Goal: Task Accomplishment & Management: Use online tool/utility

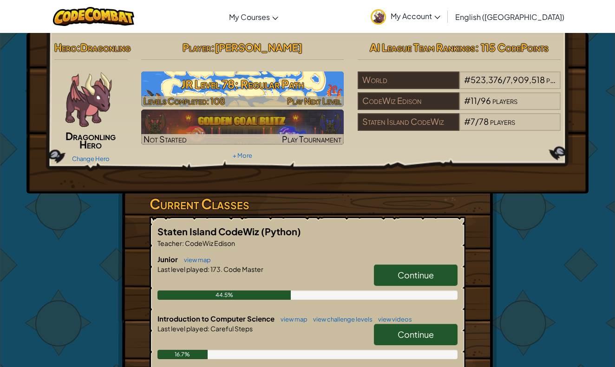
click at [323, 98] on span "Play Next Level" at bounding box center [314, 101] width 54 height 11
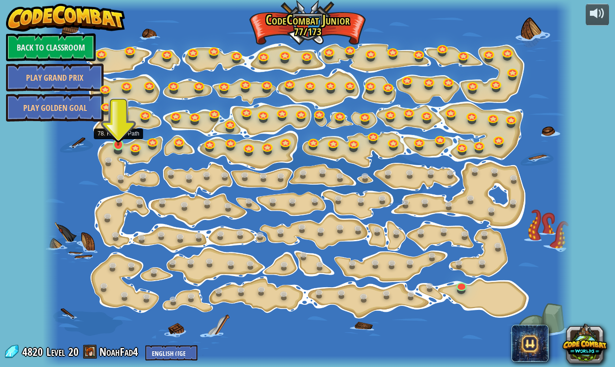
click at [117, 148] on link at bounding box center [119, 145] width 19 height 19
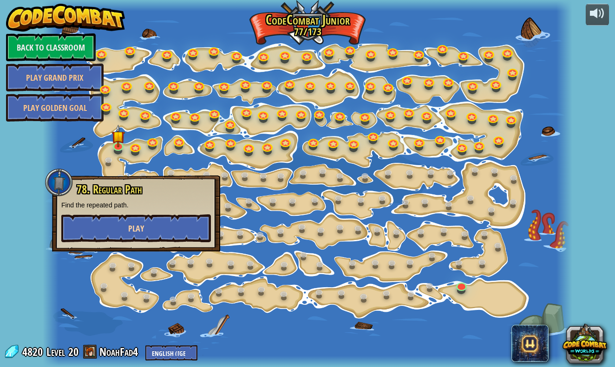
click at [164, 226] on button "Play" at bounding box center [136, 229] width 150 height 28
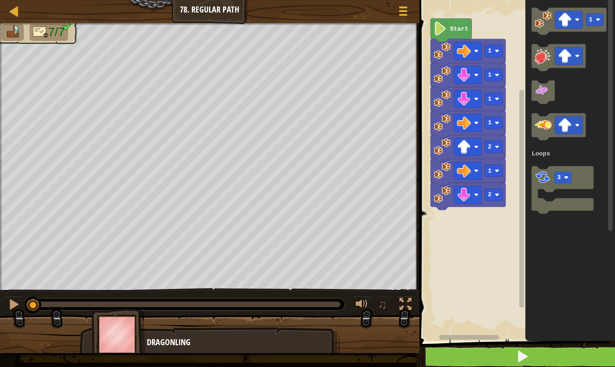
click at [583, 356] on button at bounding box center [522, 356] width 198 height 21
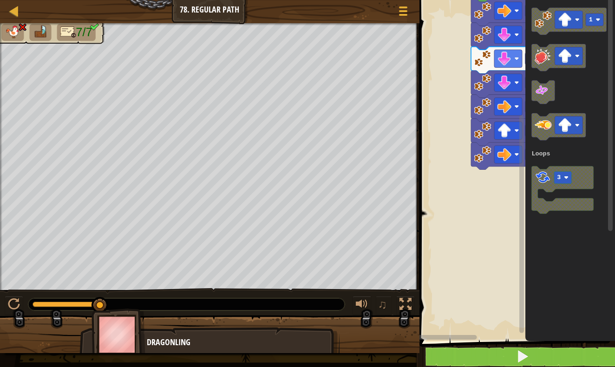
click at [532, 359] on button at bounding box center [522, 356] width 198 height 21
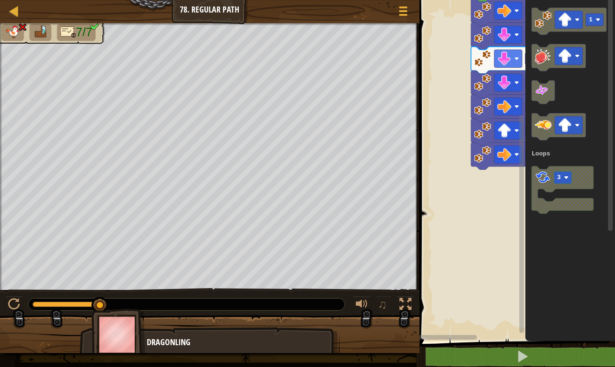
click at [578, 81] on icon "Blockly Workspace" at bounding box center [570, 168] width 90 height 346
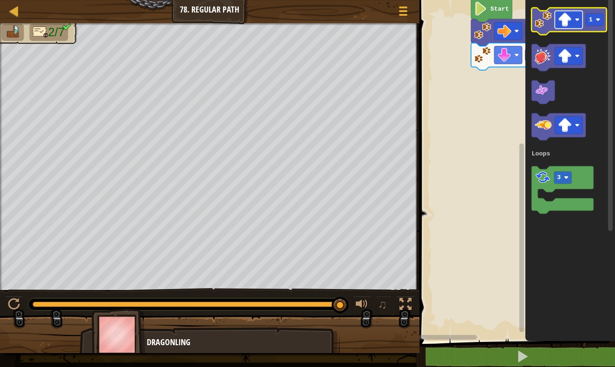
click at [578, 15] on rect "Blockly Workspace" at bounding box center [568, 20] width 28 height 18
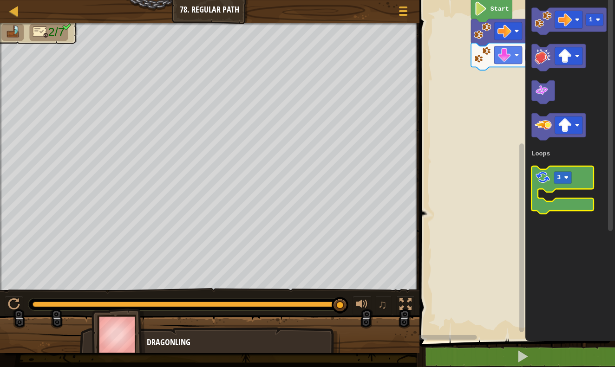
click at [545, 182] on image "Blockly Workspace" at bounding box center [542, 177] width 16 height 16
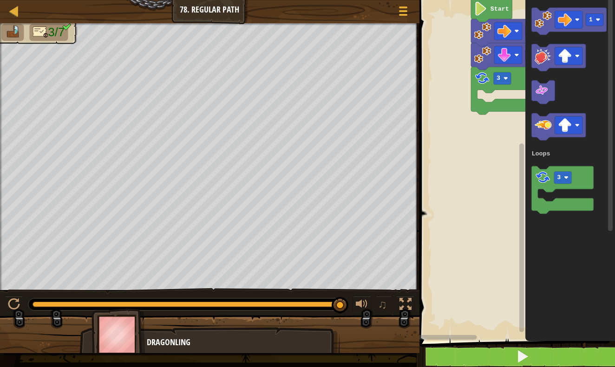
click at [560, 352] on button at bounding box center [522, 356] width 198 height 21
click at [511, 358] on button at bounding box center [522, 356] width 198 height 21
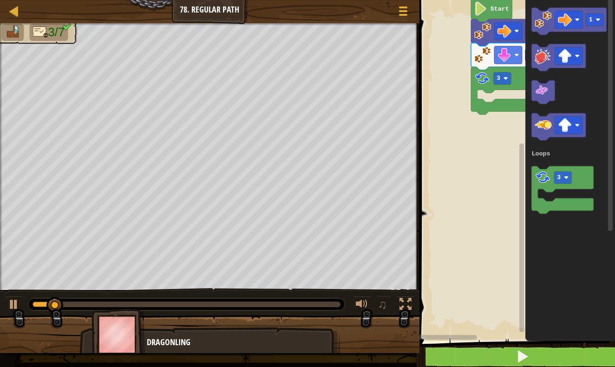
click at [511, 358] on button at bounding box center [522, 356] width 198 height 21
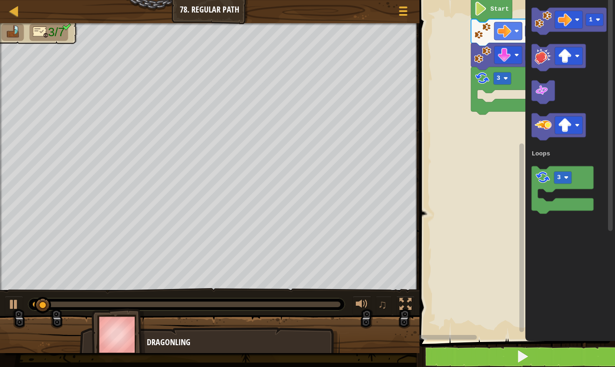
click at [511, 358] on button at bounding box center [522, 356] width 198 height 21
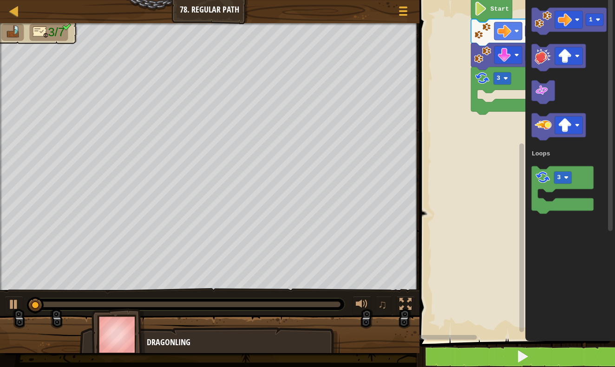
click at [511, 358] on button at bounding box center [522, 356] width 198 height 21
click at [511, 360] on button at bounding box center [522, 356] width 198 height 21
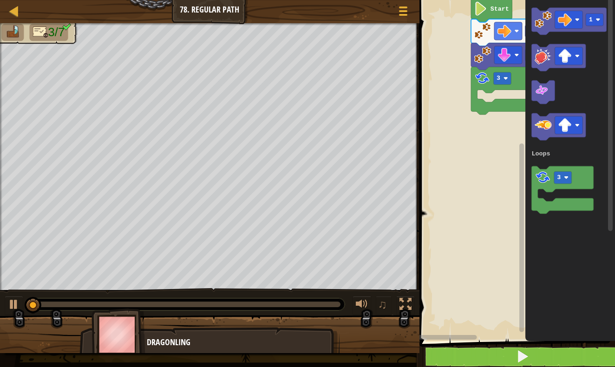
click at [512, 358] on button at bounding box center [522, 356] width 198 height 21
click at [512, 359] on button at bounding box center [522, 356] width 198 height 21
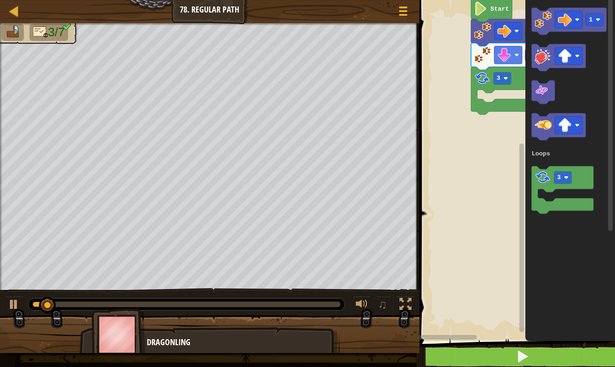
click at [512, 359] on button at bounding box center [522, 356] width 198 height 21
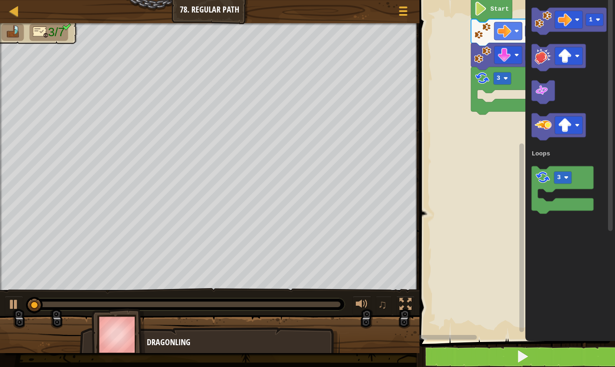
click at [512, 359] on button at bounding box center [522, 356] width 198 height 21
click at [512, 358] on button at bounding box center [522, 356] width 198 height 21
click at [512, 359] on button at bounding box center [522, 356] width 198 height 21
click at [512, 360] on button at bounding box center [522, 356] width 198 height 21
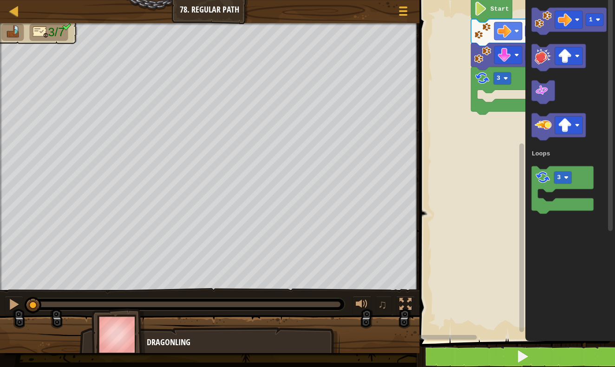
click at [511, 360] on button at bounding box center [522, 356] width 198 height 21
click at [512, 360] on button at bounding box center [522, 356] width 198 height 21
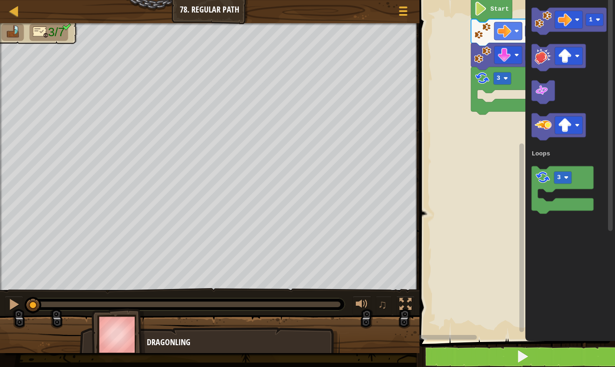
click at [512, 360] on button at bounding box center [522, 356] width 198 height 21
click at [513, 360] on button at bounding box center [522, 356] width 198 height 21
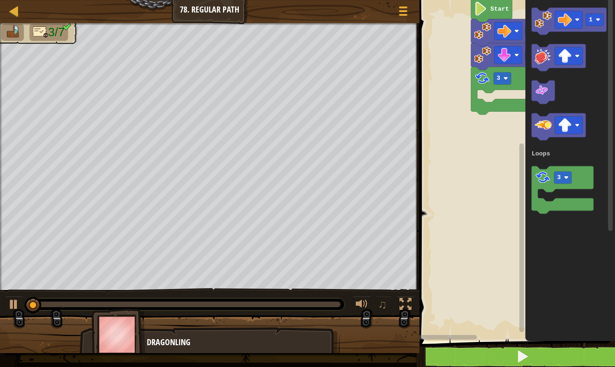
click at [513, 360] on button at bounding box center [522, 356] width 198 height 21
click at [513, 362] on button at bounding box center [522, 356] width 198 height 21
click at [517, 361] on span at bounding box center [522, 356] width 13 height 13
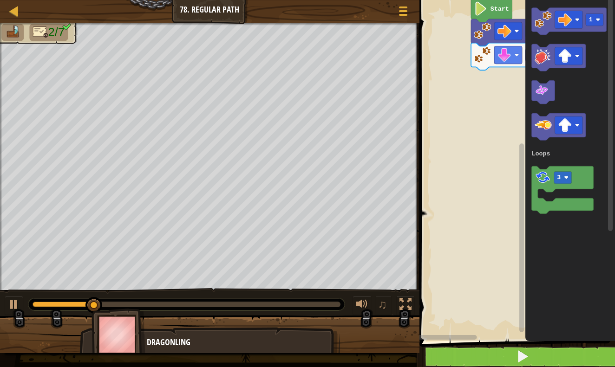
click at [584, 362] on button at bounding box center [522, 356] width 198 height 21
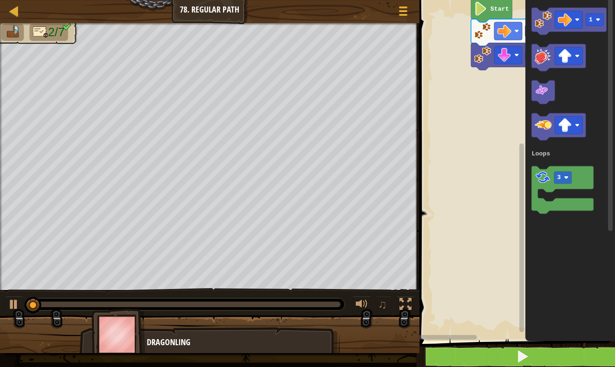
click at [584, 362] on button at bounding box center [522, 356] width 198 height 21
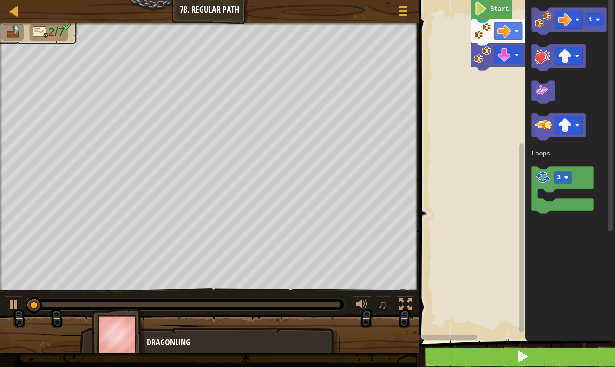
click at [584, 362] on button at bounding box center [522, 356] width 198 height 21
click at [584, 363] on button at bounding box center [522, 356] width 198 height 21
click at [583, 364] on button at bounding box center [522, 356] width 198 height 21
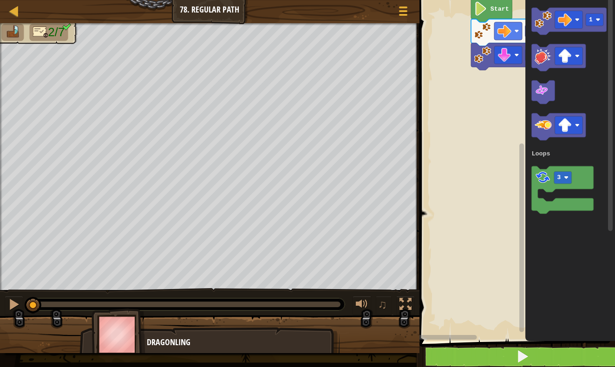
click at [583, 364] on button at bounding box center [522, 356] width 198 height 21
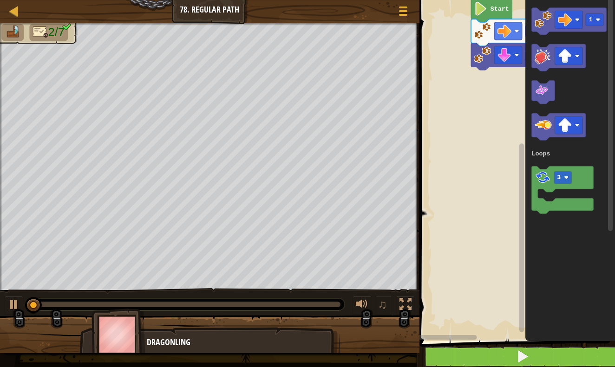
click at [583, 364] on button at bounding box center [522, 356] width 198 height 21
click at [583, 363] on button at bounding box center [522, 356] width 198 height 21
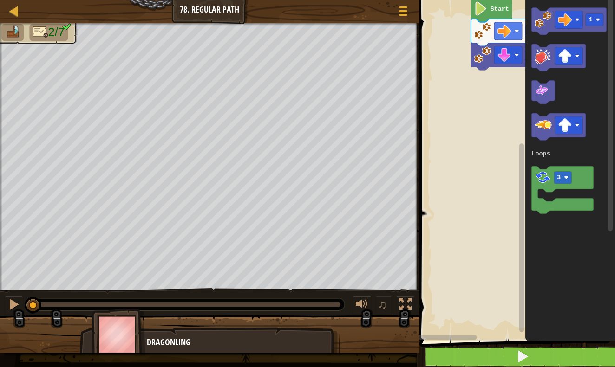
click at [583, 364] on button at bounding box center [522, 356] width 198 height 21
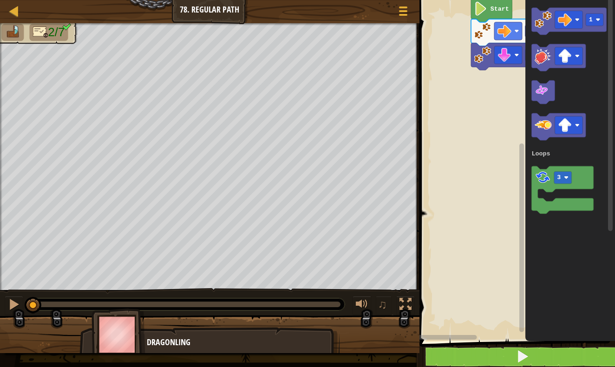
click at [583, 364] on button at bounding box center [522, 356] width 198 height 21
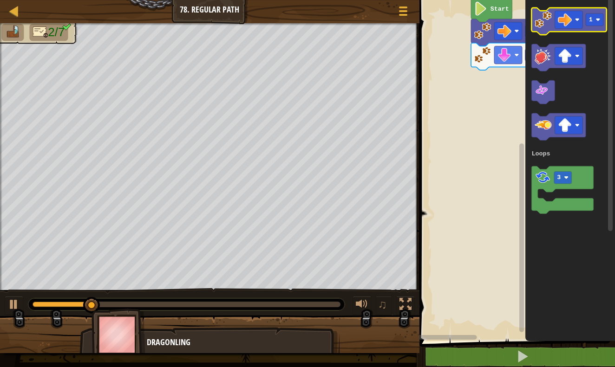
click at [541, 19] on image "Blockly Workspace" at bounding box center [542, 19] width 17 height 17
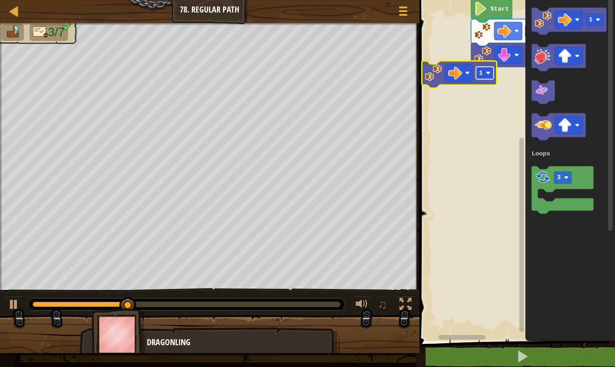
click at [484, 72] on rect "Blockly Workspace" at bounding box center [485, 73] width 18 height 13
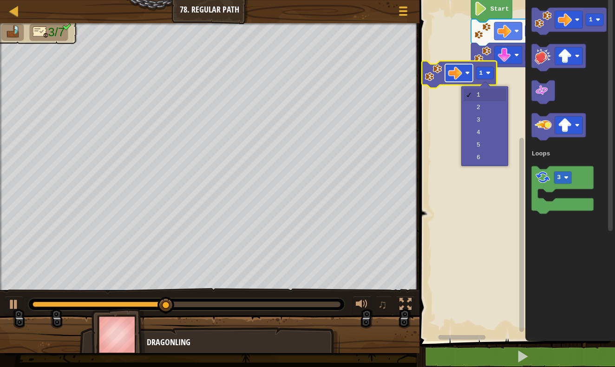
click at [454, 74] on image "Blockly Workspace" at bounding box center [455, 73] width 14 height 14
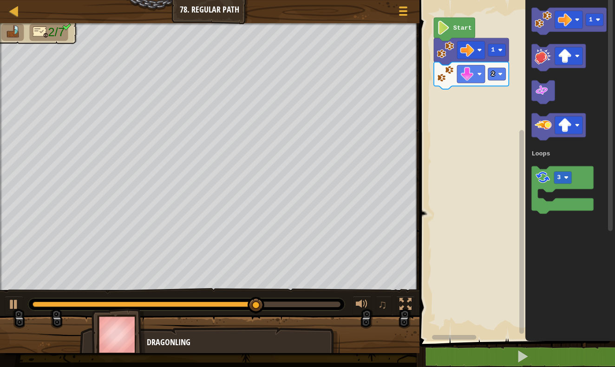
click at [482, 33] on rect "Blockly Workspace" at bounding box center [516, 168] width 198 height 346
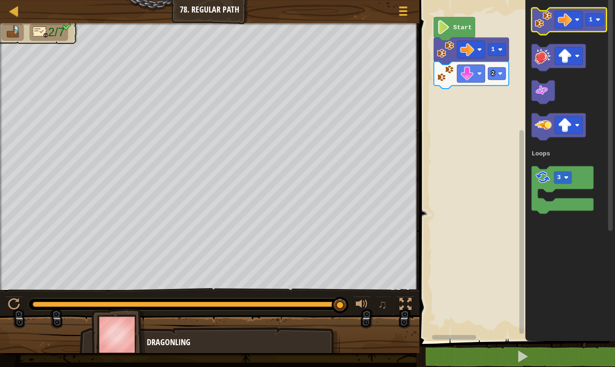
click at [543, 18] on image "Blockly Workspace" at bounding box center [542, 19] width 17 height 17
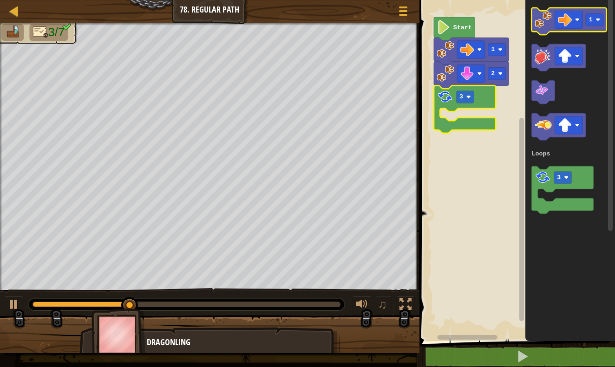
click at [545, 26] on image "Blockly Workspace" at bounding box center [542, 19] width 17 height 17
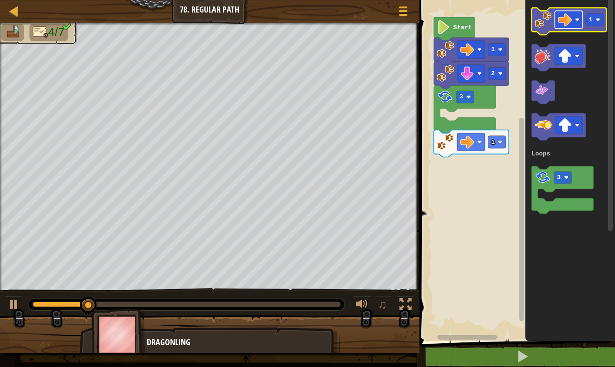
click at [570, 20] on image "Blockly Workspace" at bounding box center [565, 20] width 14 height 14
click at [594, 24] on rect "Blockly Workspace" at bounding box center [595, 19] width 18 height 13
click at [542, 24] on image "Blockly Workspace" at bounding box center [542, 19] width 17 height 17
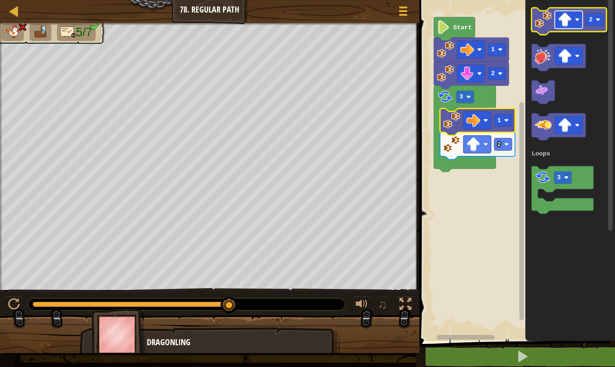
click at [568, 19] on image "Blockly Workspace" at bounding box center [565, 20] width 14 height 14
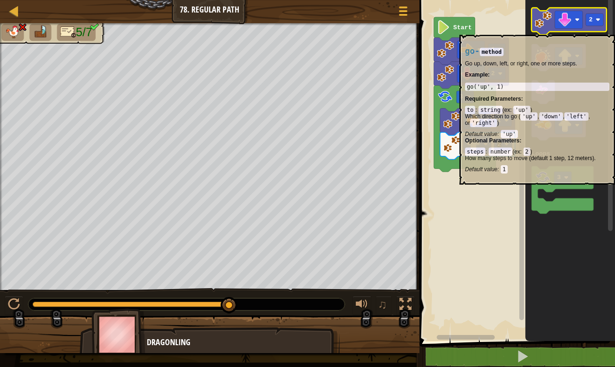
click at [545, 30] on icon "Blockly Workspace" at bounding box center [568, 21] width 75 height 27
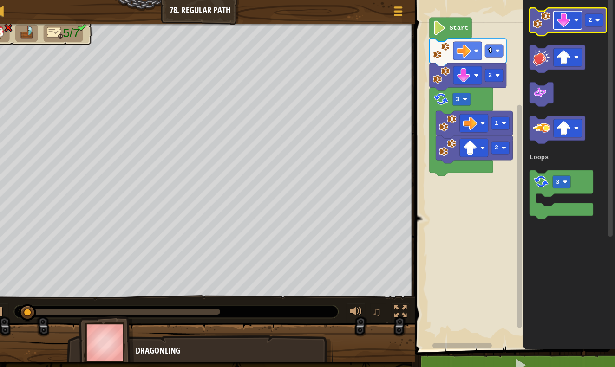
click at [558, 21] on image "Blockly Workspace" at bounding box center [565, 20] width 14 height 14
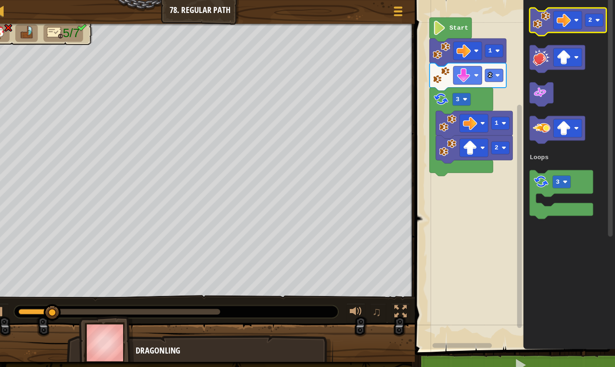
click at [534, 25] on image "Blockly Workspace" at bounding box center [542, 19] width 17 height 17
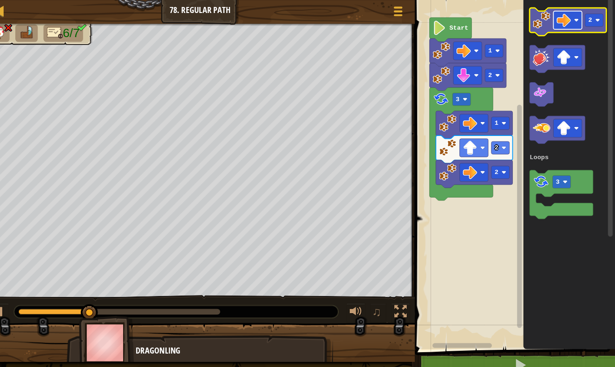
click at [558, 21] on image "Blockly Workspace" at bounding box center [565, 20] width 14 height 14
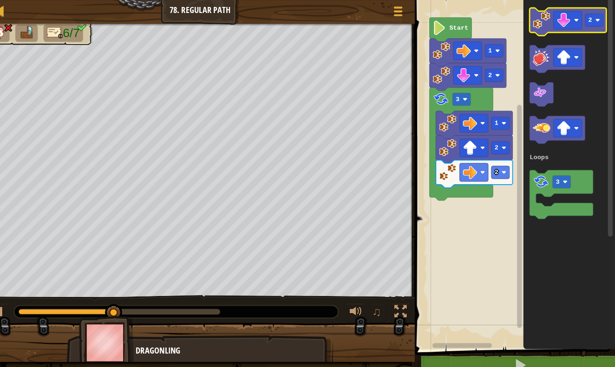
click at [534, 23] on image "Blockly Workspace" at bounding box center [542, 19] width 17 height 17
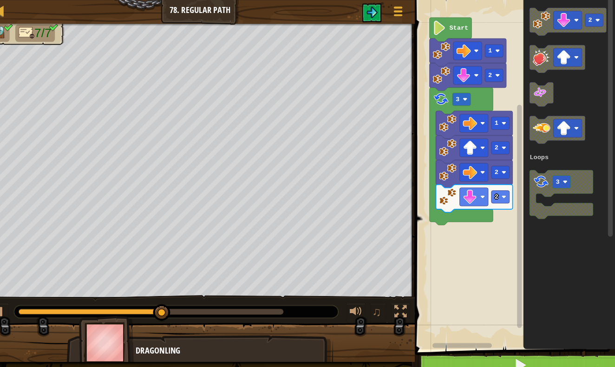
click at [525, 351] on button at bounding box center [522, 356] width 198 height 21
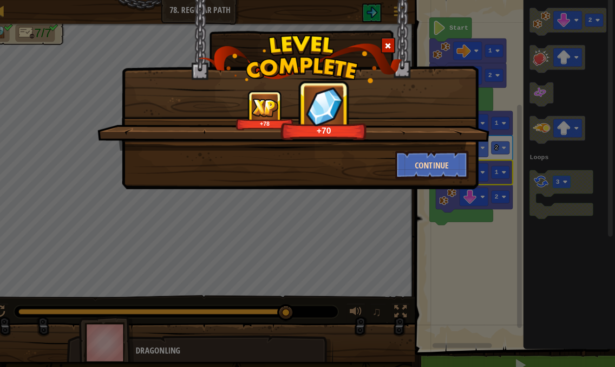
click at [443, 161] on button "Continue" at bounding box center [436, 161] width 72 height 28
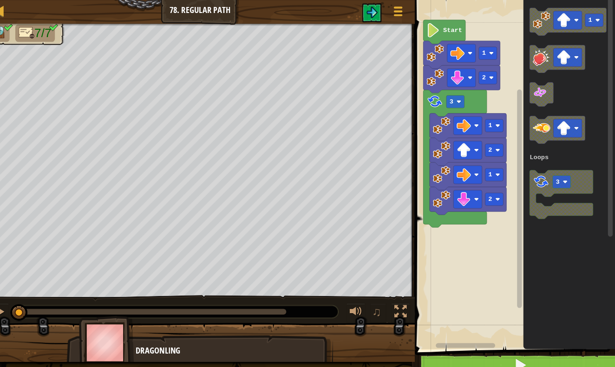
click at [516, 353] on span at bounding box center [522, 356] width 13 height 13
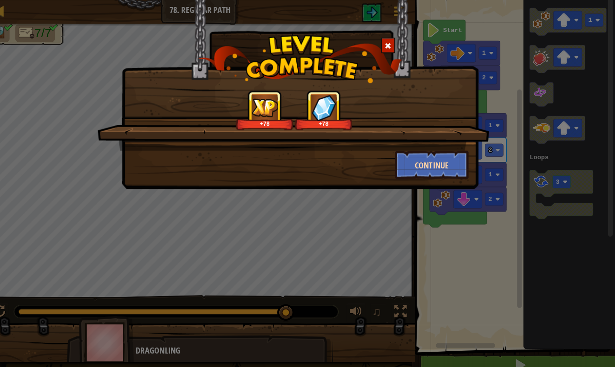
click at [426, 157] on button "Continue" at bounding box center [436, 161] width 72 height 28
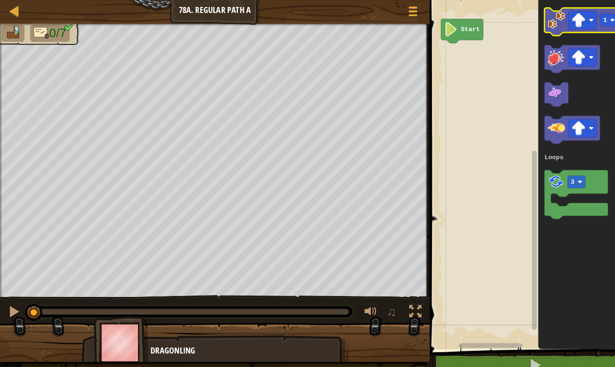
click at [543, 25] on image "Blockly Workspace" at bounding box center [542, 19] width 17 height 17
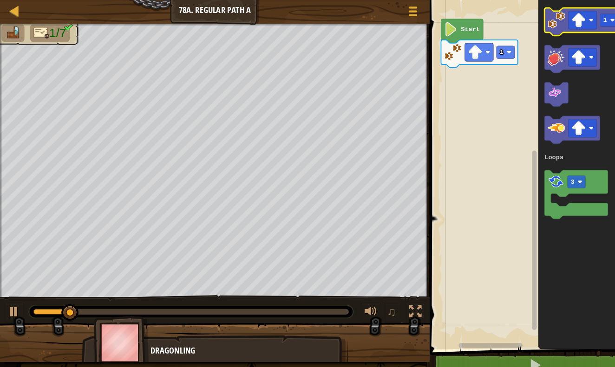
click at [546, 20] on image "Blockly Workspace" at bounding box center [542, 19] width 17 height 17
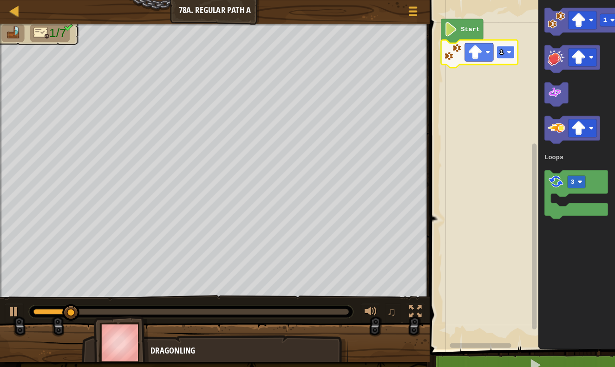
click at [489, 52] on text "1" at bounding box center [490, 50] width 4 height 7
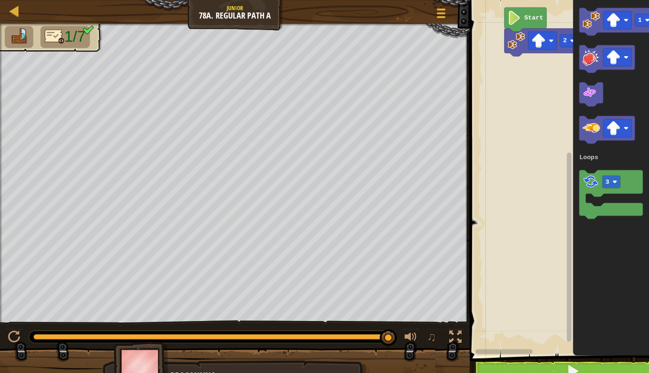
click at [594, 354] on button at bounding box center [559, 362] width 193 height 21
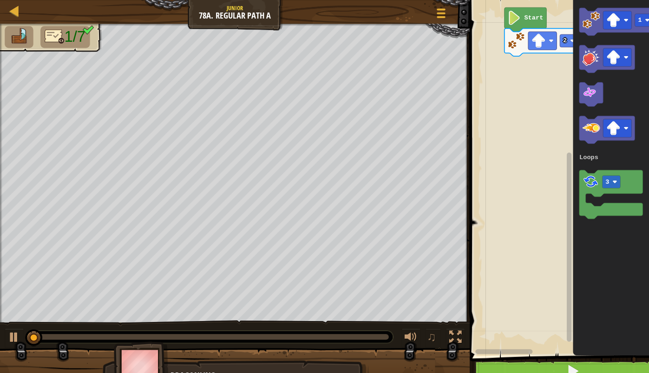
click at [594, 354] on button at bounding box center [559, 362] width 193 height 21
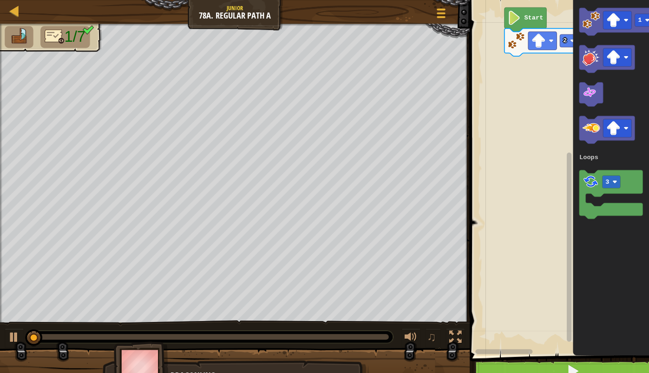
click at [594, 354] on button at bounding box center [559, 362] width 193 height 21
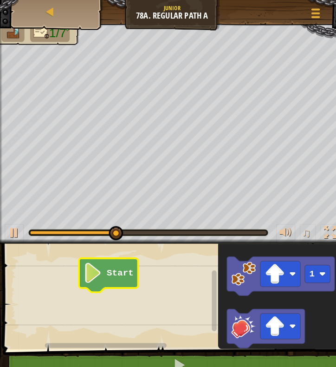
click at [100, 273] on icon "Blockly Workspace" at bounding box center [106, 268] width 58 height 33
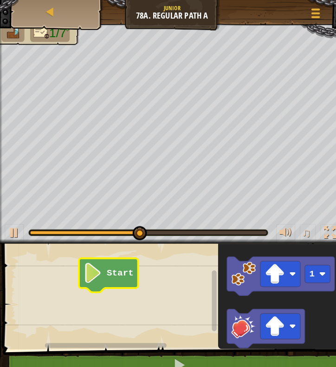
click at [100, 273] on icon "Blockly Workspace" at bounding box center [106, 268] width 58 height 33
click at [100, 274] on icon "Blockly Workspace" at bounding box center [106, 268] width 58 height 33
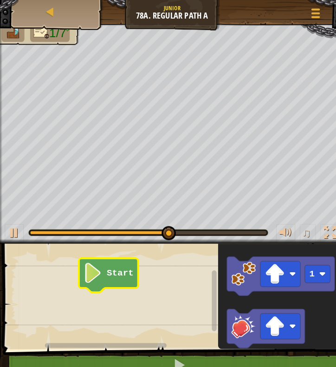
click at [100, 274] on icon "Blockly Workspace" at bounding box center [106, 268] width 58 height 33
click at [166, 263] on rect "Blockly Workspace" at bounding box center [168, 287] width 336 height 108
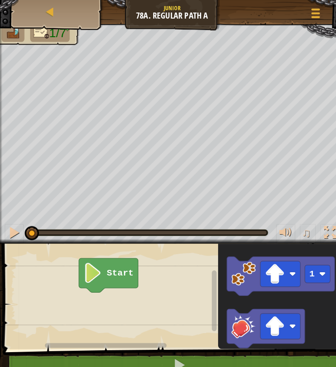
click at [24, 0] on body "Map Junior 78a. Regular Path A Game Menu 1 הההההההההההההההההההההההההההההההההההה…" at bounding box center [168, 0] width 336 height 0
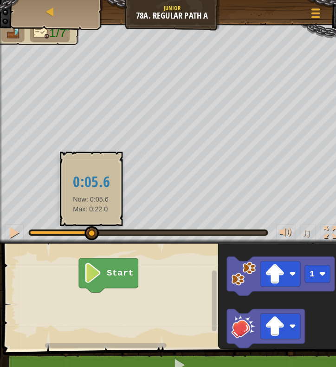
drag, startPoint x: 193, startPoint y: 225, endPoint x: 89, endPoint y: 221, distance: 104.6
click at [89, 221] on div at bounding box center [90, 228] width 14 height 14
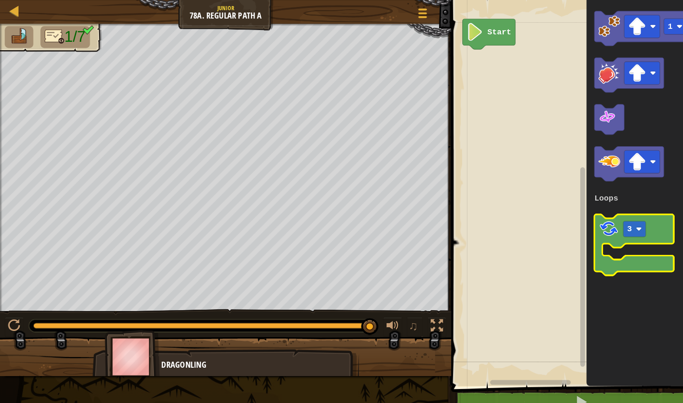
click at [614, 223] on icon "Blockly Workspace" at bounding box center [619, 238] width 78 height 59
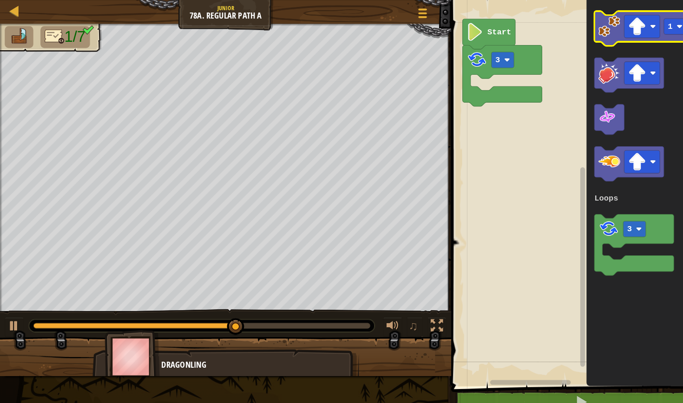
click at [590, 33] on image "Blockly Workspace" at bounding box center [594, 25] width 21 height 21
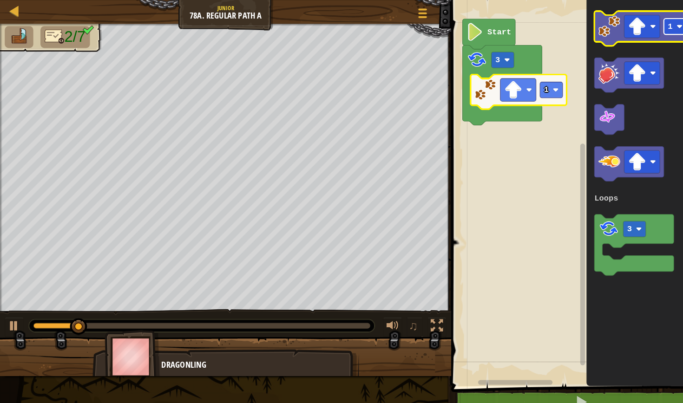
click at [614, 33] on rect "Blockly Workspace" at bounding box center [659, 25] width 22 height 15
click at [602, 30] on image "Blockly Workspace" at bounding box center [594, 25] width 21 height 21
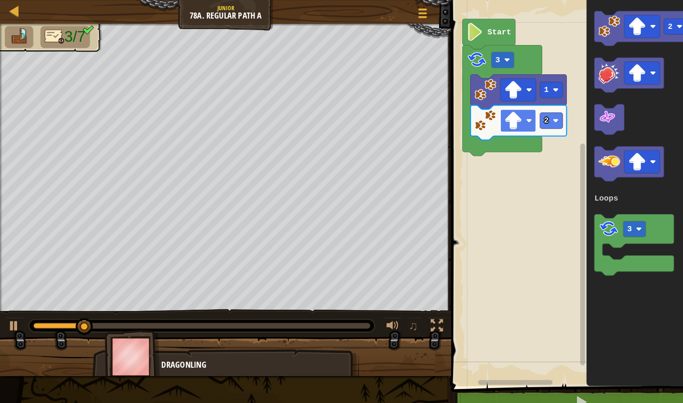
click at [503, 124] on image "Blockly Workspace" at bounding box center [501, 118] width 18 height 18
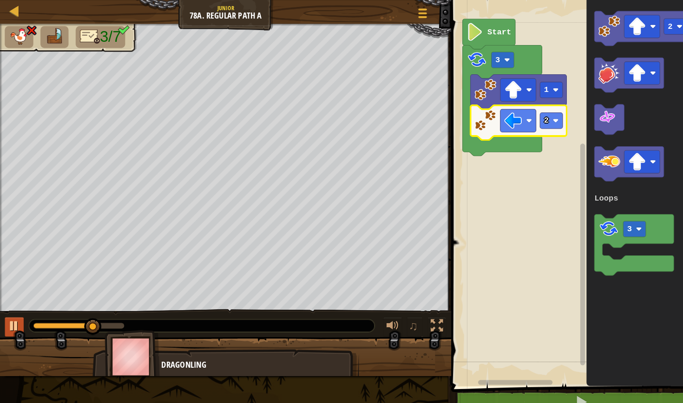
click at [19, 321] on div at bounding box center [14, 318] width 12 height 12
click at [611, 26] on rect "Blockly Workspace" at bounding box center [626, 26] width 35 height 22
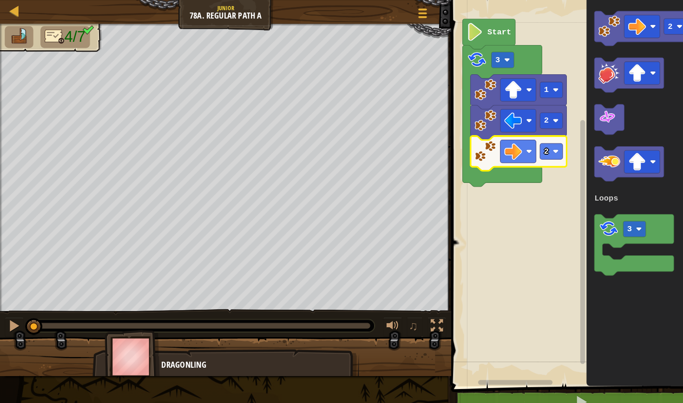
drag, startPoint x: 143, startPoint y: 317, endPoint x: 14, endPoint y: 337, distance: 130.6
click at [14, 337] on div "4/7 ♫ Dragonling" at bounding box center [341, 195] width 683 height 344
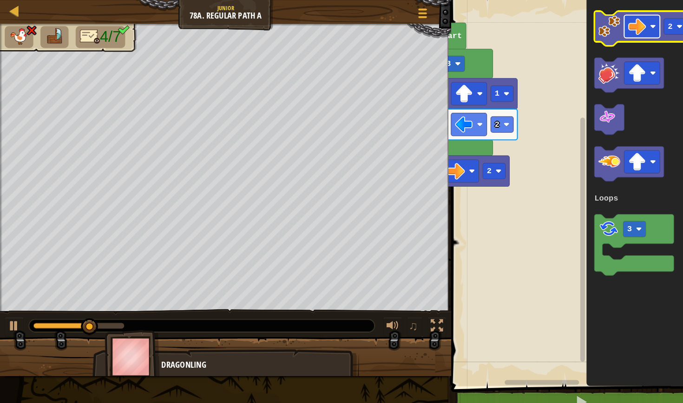
click at [614, 33] on image "Blockly Workspace" at bounding box center [622, 26] width 18 height 18
click at [614, 26] on text "2" at bounding box center [654, 25] width 5 height 9
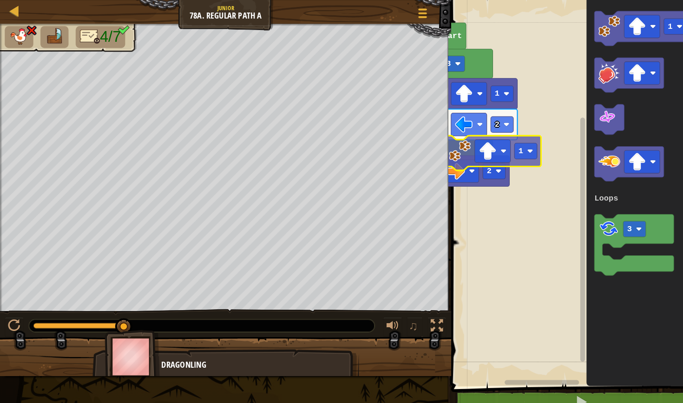
click at [453, 146] on div "Loops 2 1 2 3 Start 1 3 Loops 1" at bounding box center [559, 186] width 245 height 382
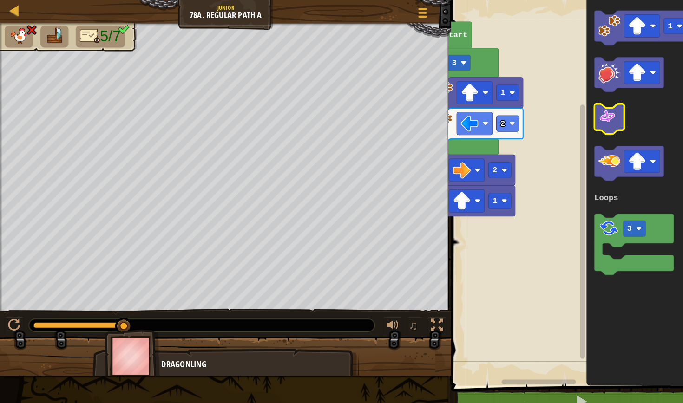
click at [598, 121] on image "Blockly Workspace" at bounding box center [593, 115] width 18 height 18
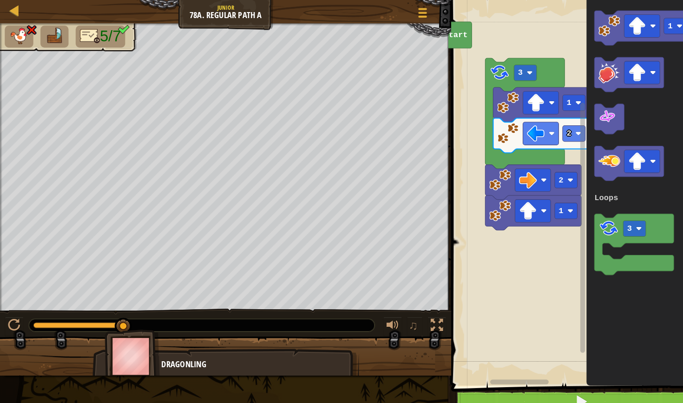
click at [486, 367] on button at bounding box center [566, 392] width 245 height 21
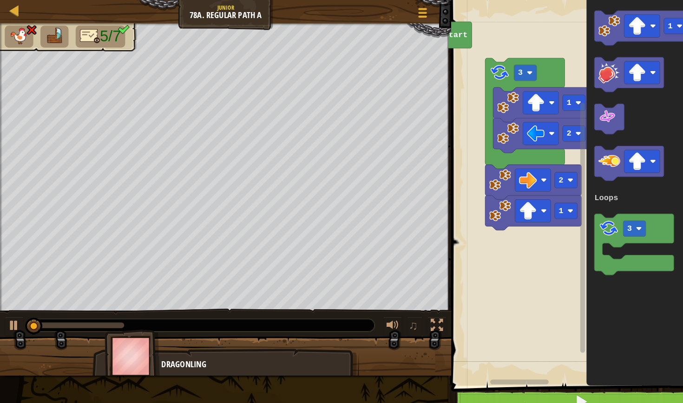
click at [486, 367] on button at bounding box center [566, 392] width 245 height 21
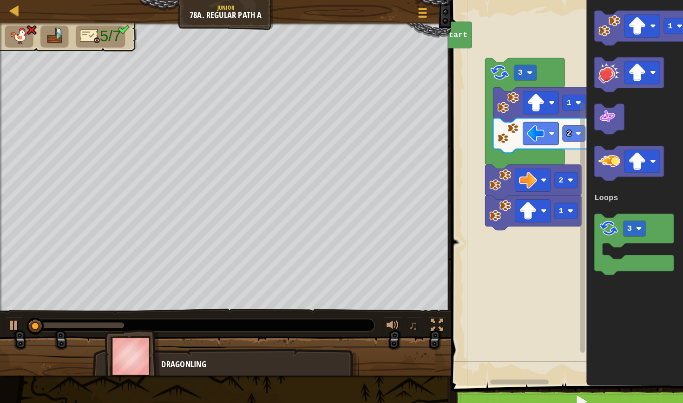
click at [486, 367] on button at bounding box center [566, 392] width 245 height 21
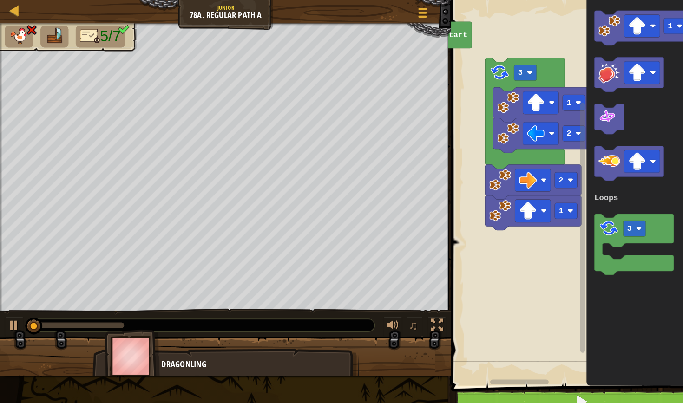
click at [486, 367] on button at bounding box center [566, 392] width 245 height 21
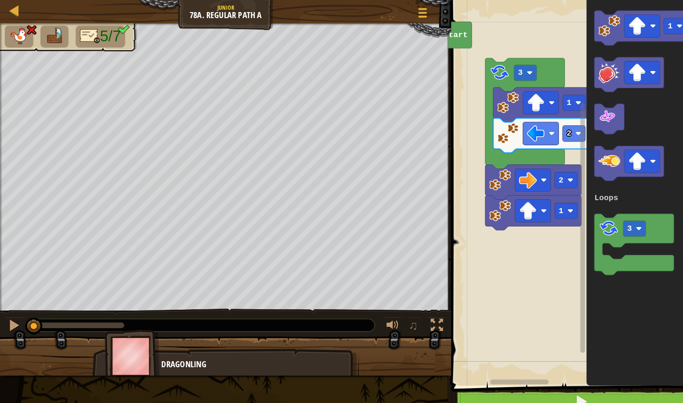
click at [486, 367] on button at bounding box center [566, 392] width 245 height 21
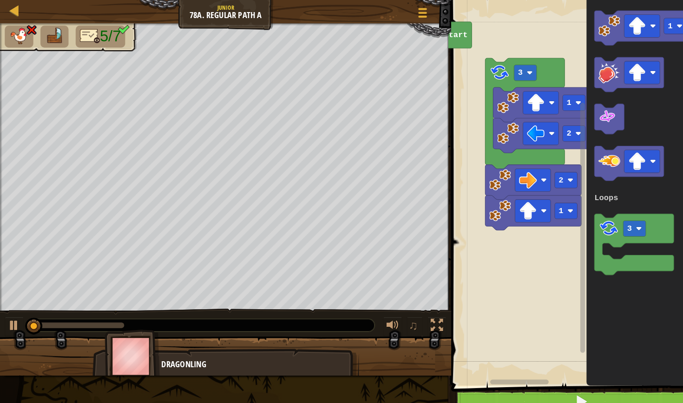
click at [486, 367] on button at bounding box center [566, 392] width 245 height 21
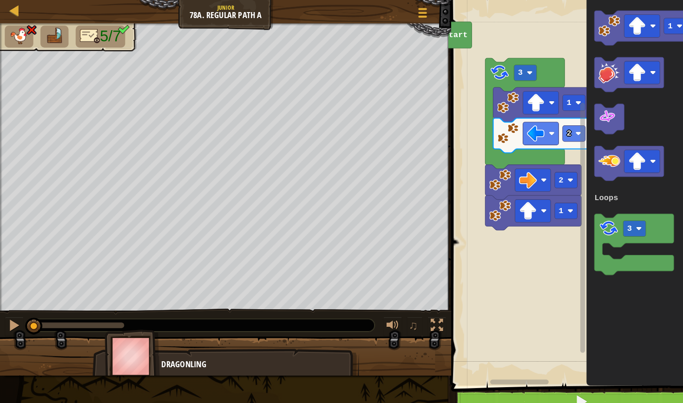
click at [486, 367] on button at bounding box center [566, 392] width 245 height 21
click at [472, 366] on rect "Blockly Workspace" at bounding box center [559, 186] width 245 height 382
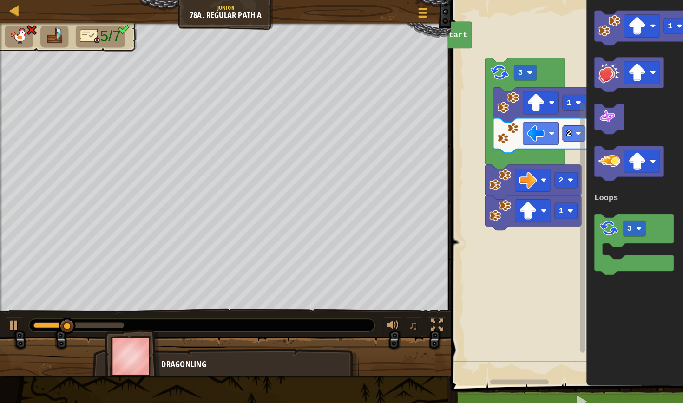
click at [472, 366] on rect "Blockly Workspace" at bounding box center [559, 186] width 245 height 382
click at [471, 366] on rect "Blockly Workspace" at bounding box center [559, 186] width 245 height 382
click at [484, 367] on button at bounding box center [566, 392] width 245 height 21
click at [483, 367] on span at bounding box center [562, 175] width 250 height 415
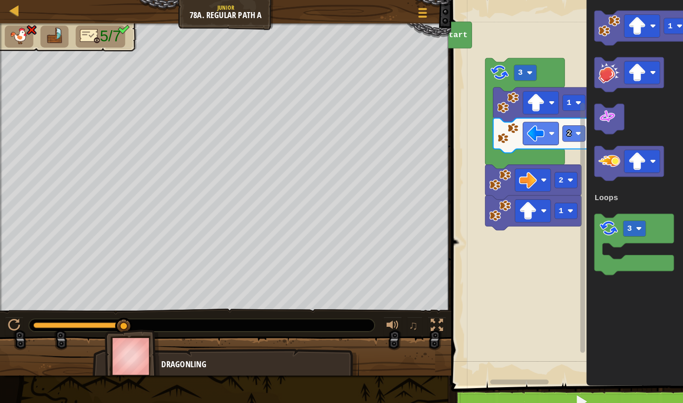
click at [489, 367] on button at bounding box center [566, 392] width 245 height 21
click at [490, 367] on button at bounding box center [566, 392] width 245 height 21
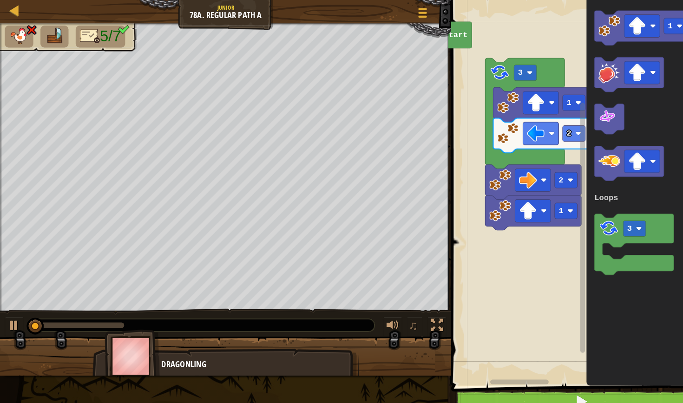
click at [490, 367] on button at bounding box center [566, 392] width 245 height 21
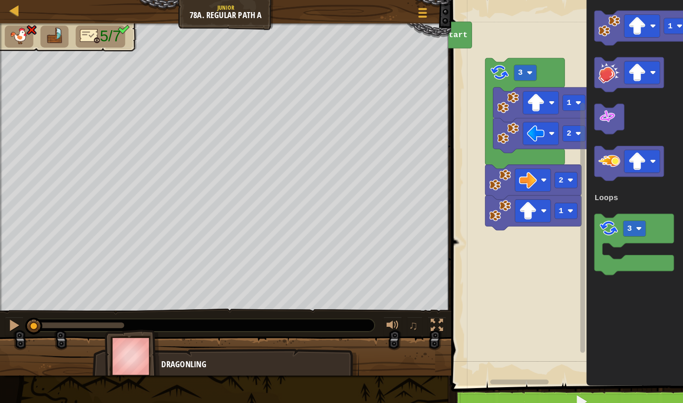
click at [490, 367] on button at bounding box center [566, 392] width 245 height 21
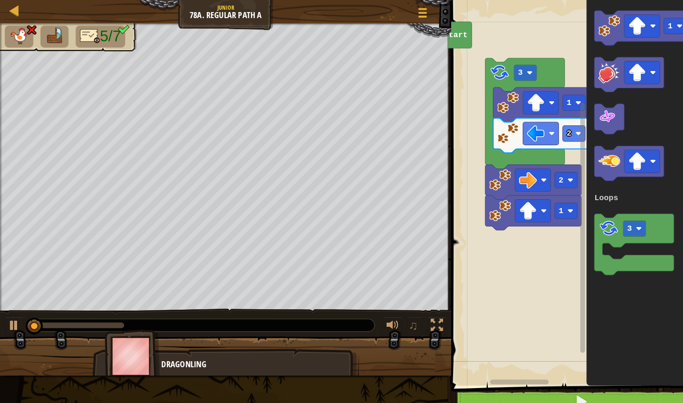
click at [490, 367] on button at bounding box center [566, 392] width 245 height 21
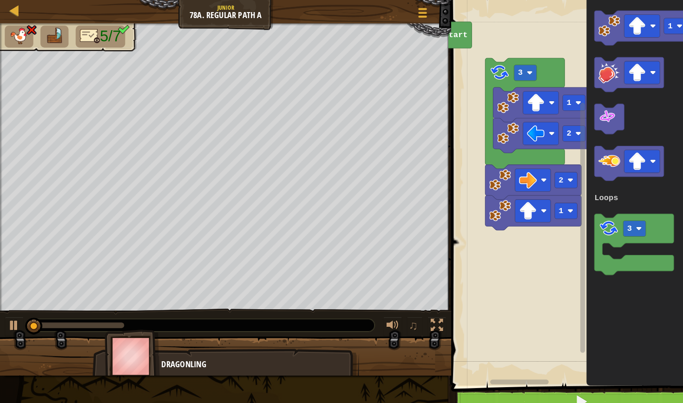
click at [490, 367] on button at bounding box center [566, 392] width 245 height 21
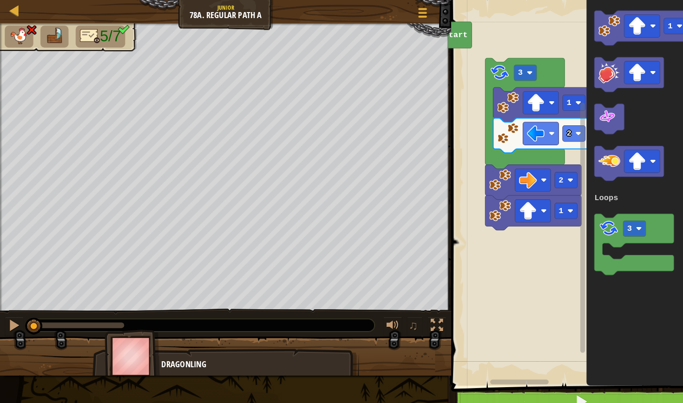
click at [490, 367] on button at bounding box center [566, 392] width 245 height 21
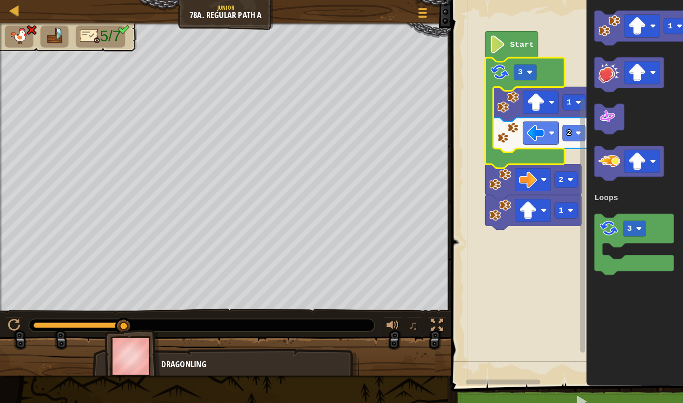
click at [534, 46] on rect "Blockly Workspace" at bounding box center [559, 186] width 245 height 382
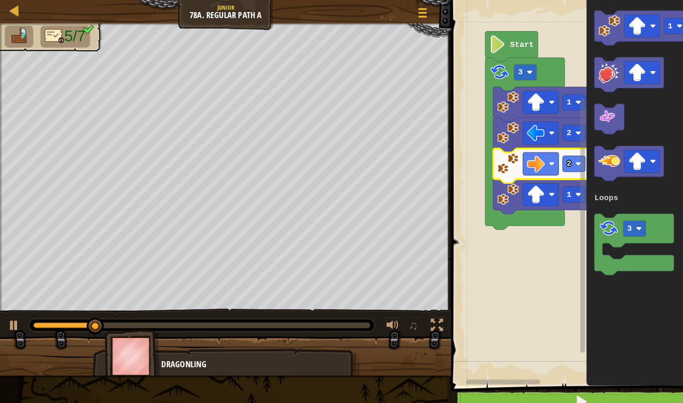
click at [537, 367] on button at bounding box center [566, 392] width 245 height 21
click at [539, 367] on button at bounding box center [566, 392] width 245 height 21
click at [489, 46] on image "Blockly Workspace" at bounding box center [485, 44] width 16 height 18
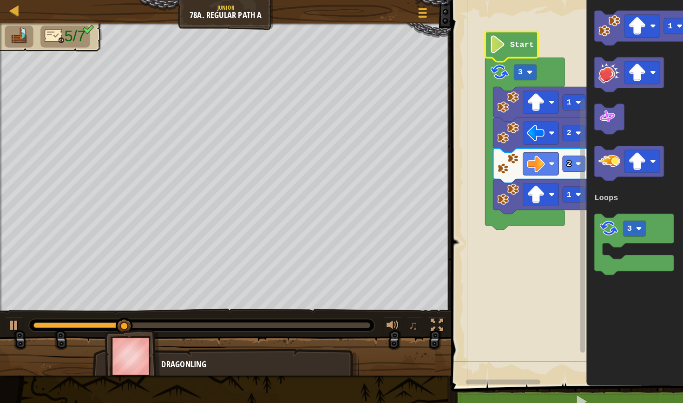
click at [489, 46] on image "Blockly Workspace" at bounding box center [485, 44] width 16 height 18
click at [560, 367] on button at bounding box center [566, 392] width 245 height 21
drag, startPoint x: 52, startPoint y: 319, endPoint x: 0, endPoint y: 316, distance: 51.6
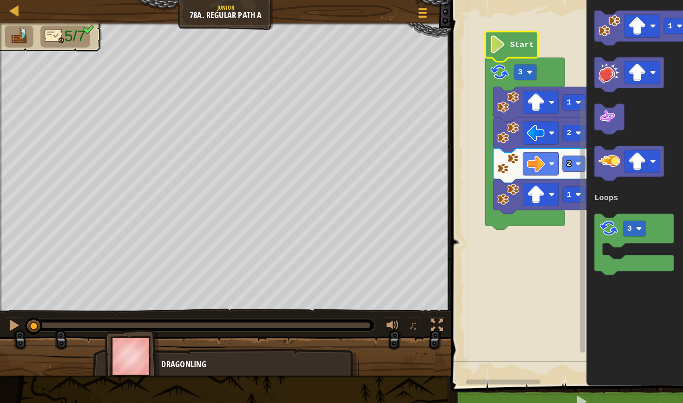
click at [0, 316] on div "♫" at bounding box center [220, 316] width 440 height 28
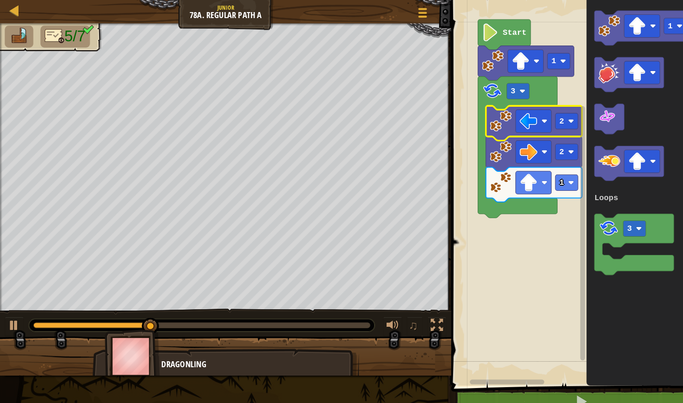
click at [484, 242] on rect "Blockly Workspace" at bounding box center [559, 186] width 245 height 382
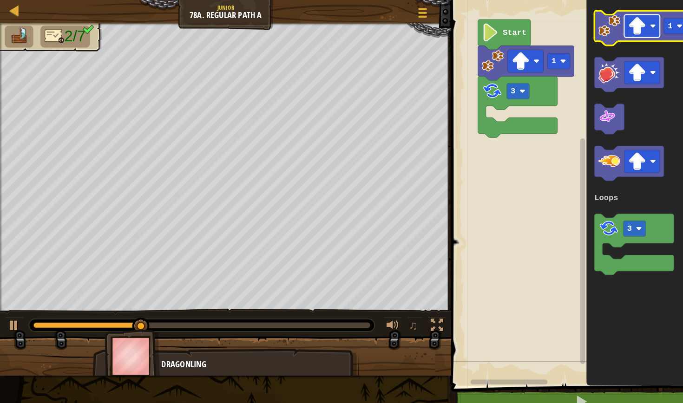
click at [614, 28] on image "Blockly Workspace" at bounding box center [622, 26] width 18 height 18
click at [614, 23] on text "1" at bounding box center [654, 25] width 5 height 9
click at [597, 33] on image "Blockly Workspace" at bounding box center [594, 25] width 21 height 21
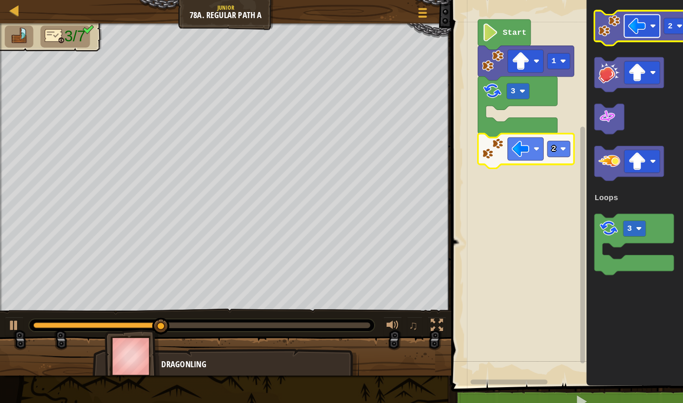
click at [614, 28] on image "Blockly Workspace" at bounding box center [622, 26] width 18 height 18
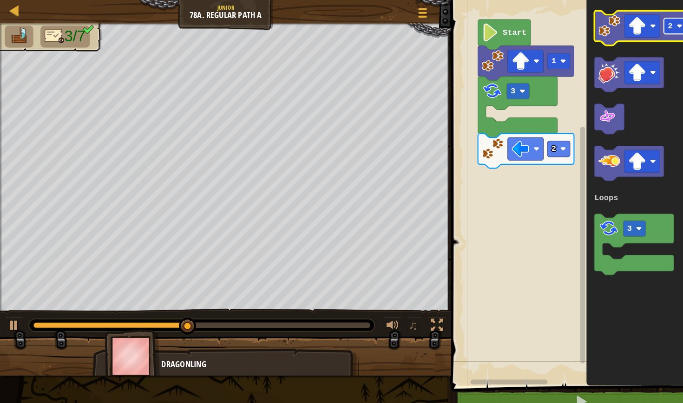
click at [614, 30] on rect "Blockly Workspace" at bounding box center [659, 25] width 22 height 15
click at [590, 30] on image "Blockly Workspace" at bounding box center [594, 25] width 21 height 21
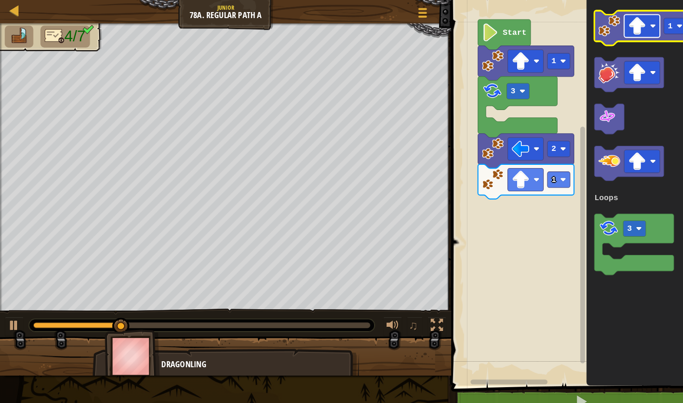
click at [614, 25] on image "Blockly Workspace" at bounding box center [622, 26] width 18 height 18
click at [614, 32] on rect "Blockly Workspace" at bounding box center [659, 25] width 22 height 15
click at [589, 25] on image "Blockly Workspace" at bounding box center [594, 25] width 21 height 21
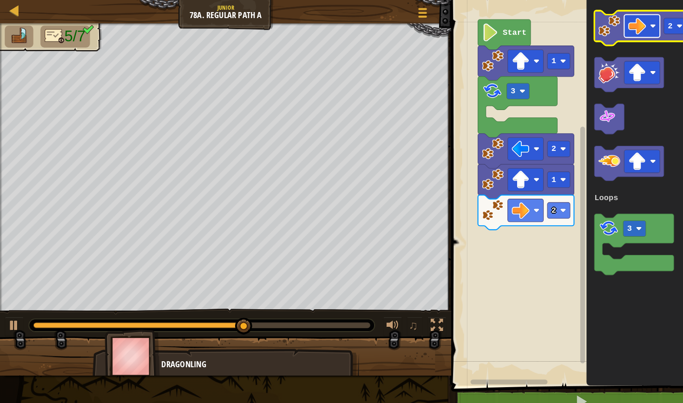
click at [614, 22] on image "Blockly Workspace" at bounding box center [622, 26] width 18 height 18
click at [614, 30] on rect "Blockly Workspace" at bounding box center [659, 25] width 22 height 15
click at [599, 36] on icon "Blockly Workspace" at bounding box center [627, 28] width 94 height 34
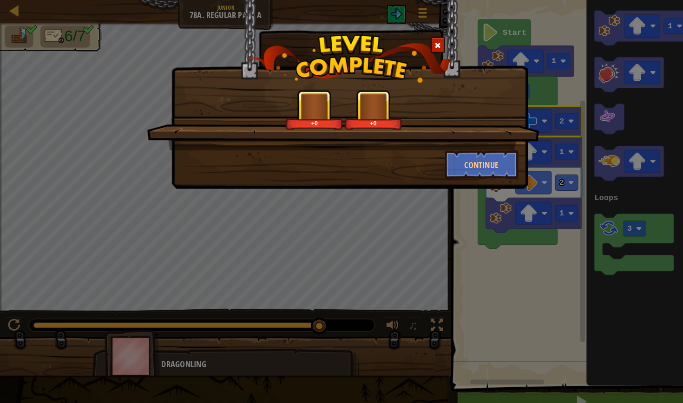
click at [533, 367] on div "+0 +0 Continue" at bounding box center [341, 201] width 683 height 403
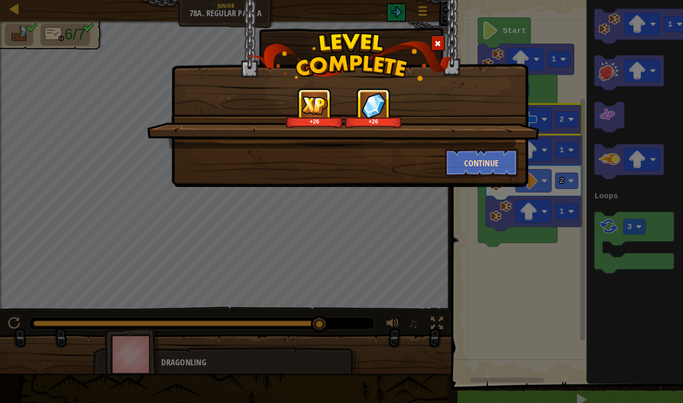
click at [476, 159] on button "Continue" at bounding box center [470, 161] width 72 height 28
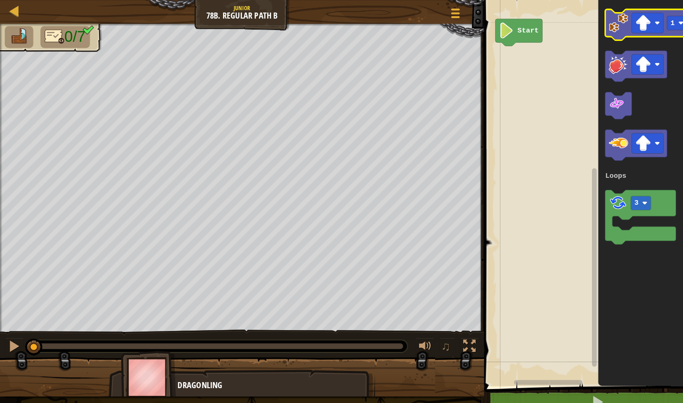
click at [608, 23] on image "Blockly Workspace" at bounding box center [603, 22] width 19 height 19
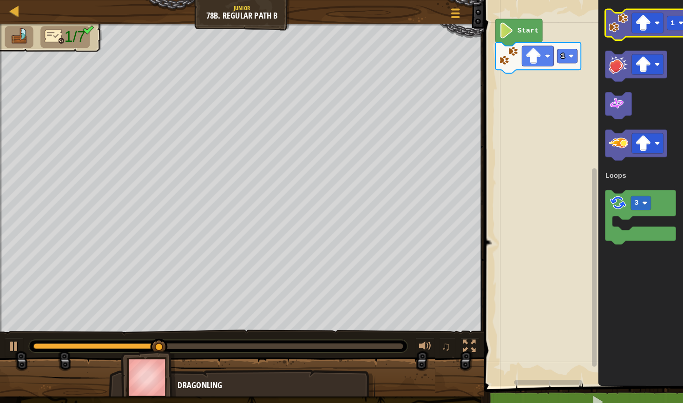
click at [607, 20] on image "Blockly Workspace" at bounding box center [603, 22] width 19 height 19
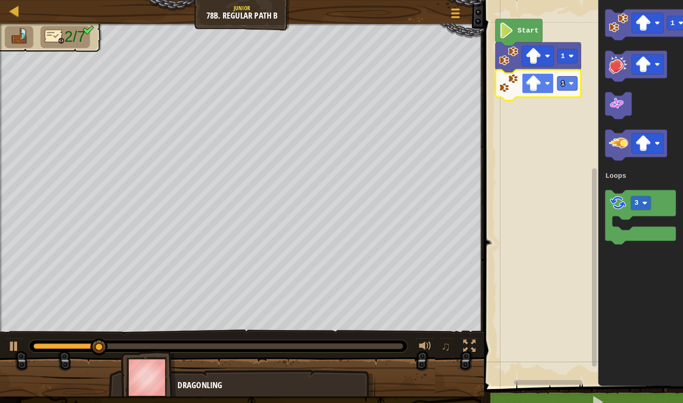
click at [519, 83] on image "Blockly Workspace" at bounding box center [520, 81] width 15 height 15
click at [550, 81] on text "1" at bounding box center [549, 81] width 4 height 7
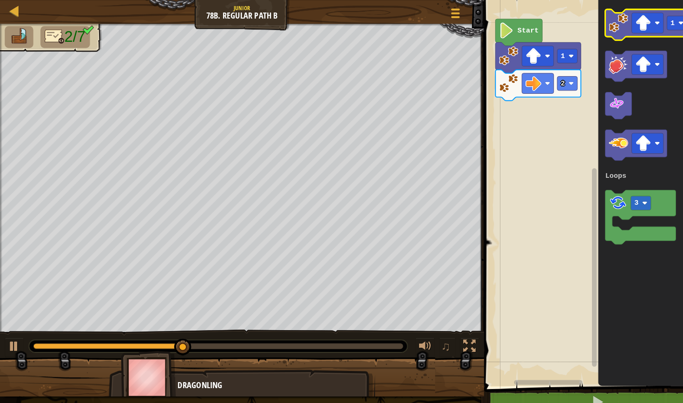
click at [606, 30] on image "Blockly Workspace" at bounding box center [603, 22] width 19 height 19
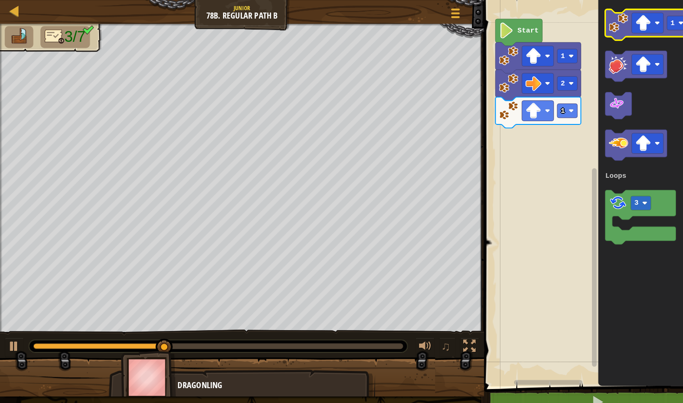
click at [609, 32] on icon "Blockly Workspace" at bounding box center [632, 24] width 84 height 30
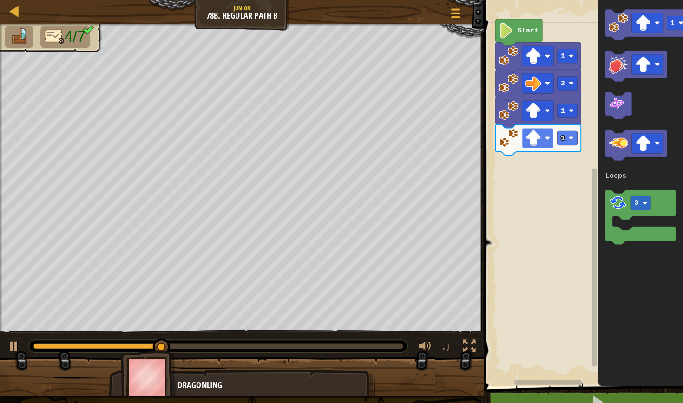
click at [536, 135] on rect "Blockly Workspace" at bounding box center [524, 135] width 31 height 20
click at [564, 137] on icon "Blockly Workspace" at bounding box center [525, 137] width 84 height 30
click at [560, 137] on rect "Blockly Workspace" at bounding box center [554, 135] width 20 height 14
click at [610, 14] on image "Blockly Workspace" at bounding box center [603, 22] width 19 height 19
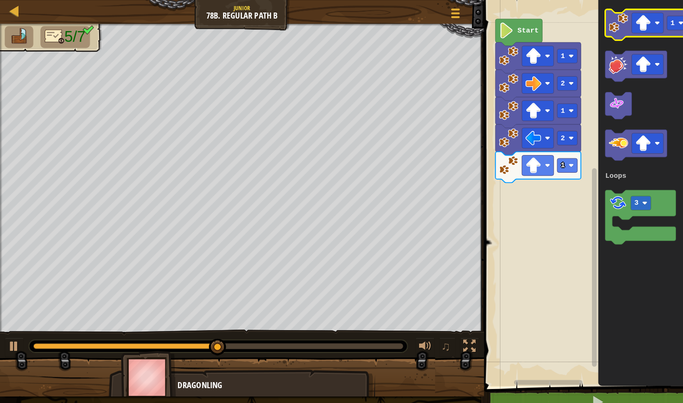
click at [609, 25] on image "Blockly Workspace" at bounding box center [603, 22] width 19 height 19
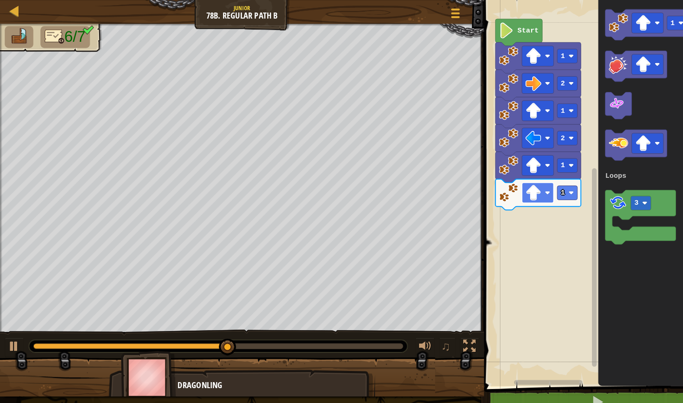
click at [538, 192] on rect "Blockly Workspace" at bounding box center [524, 188] width 31 height 20
click at [547, 195] on icon "Blockly Workspace" at bounding box center [525, 190] width 84 height 30
click at [551, 191] on text "1" at bounding box center [549, 187] width 4 height 7
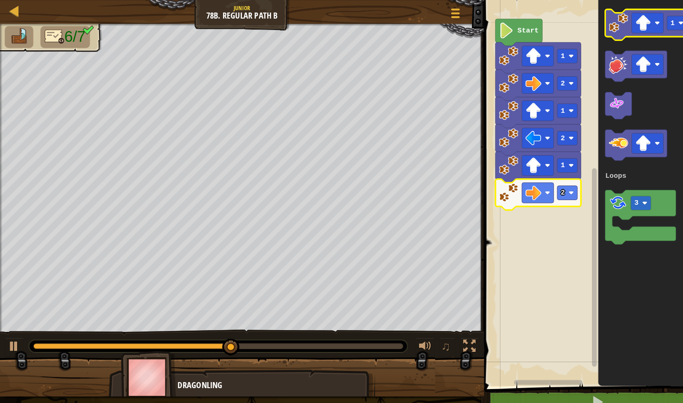
click at [601, 14] on image "Blockly Workspace" at bounding box center [603, 22] width 19 height 19
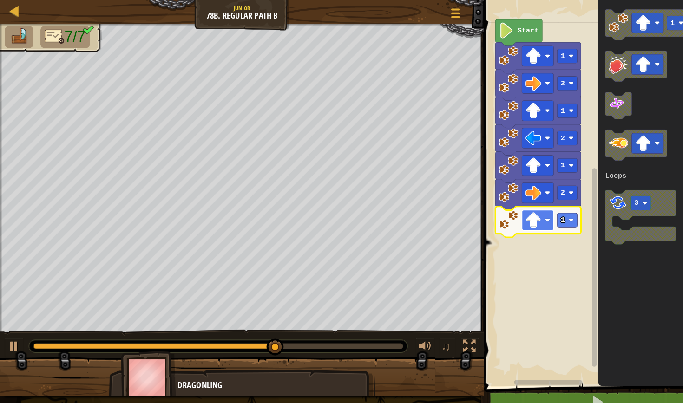
click at [526, 215] on image "Blockly Workspace" at bounding box center [520, 214] width 15 height 15
click at [551, 217] on text "1" at bounding box center [549, 214] width 4 height 7
click at [525, 339] on rect "Blockly Workspace" at bounding box center [575, 186] width 213 height 382
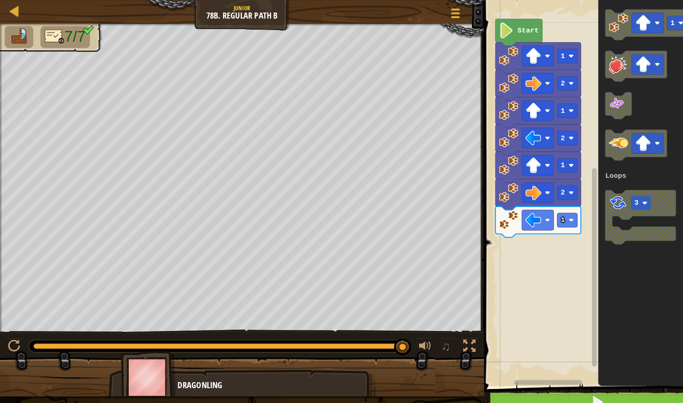
click at [547, 367] on button at bounding box center [582, 392] width 213 height 21
click at [567, 213] on div "Loops Start 1 2 1 2 1 2 1 1 3 Loops" at bounding box center [575, 186] width 213 height 382
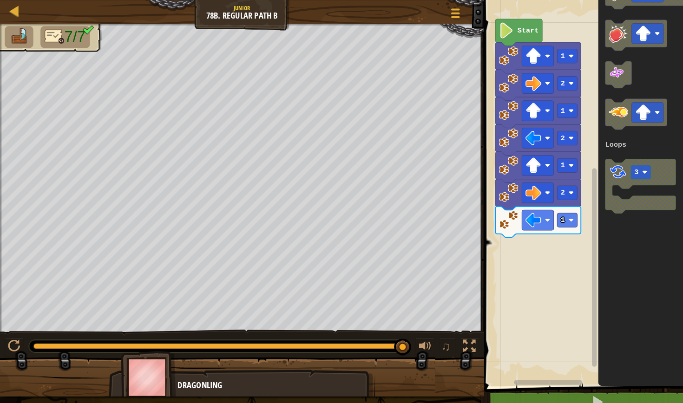
click at [550, 179] on div "Loops Start 1 2 1 2 1 2 1 1 3 Loops" at bounding box center [575, 186] width 213 height 382
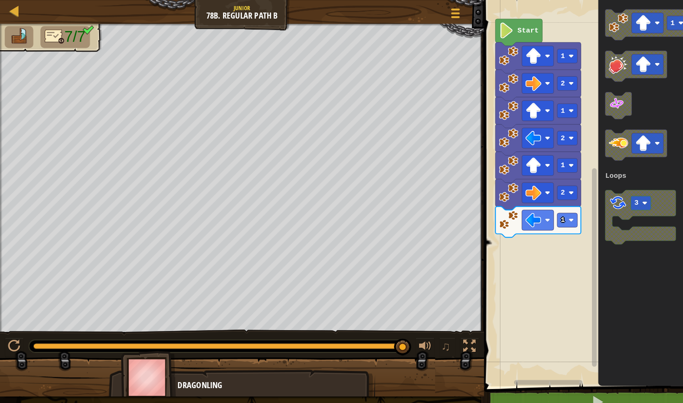
click at [602, 202] on image "Blockly Workspace" at bounding box center [603, 198] width 18 height 18
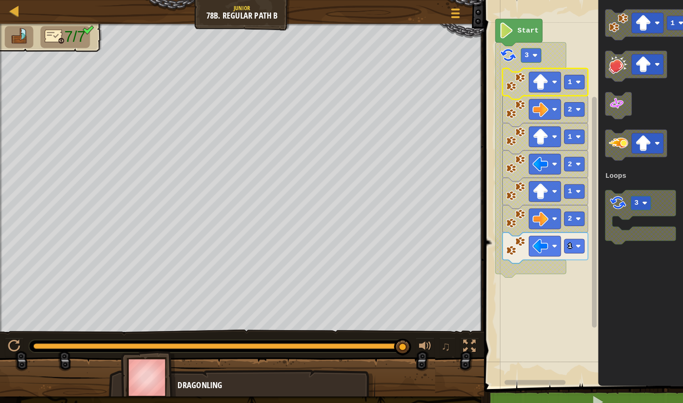
click at [506, 31] on text "Start" at bounding box center [515, 29] width 21 height 7
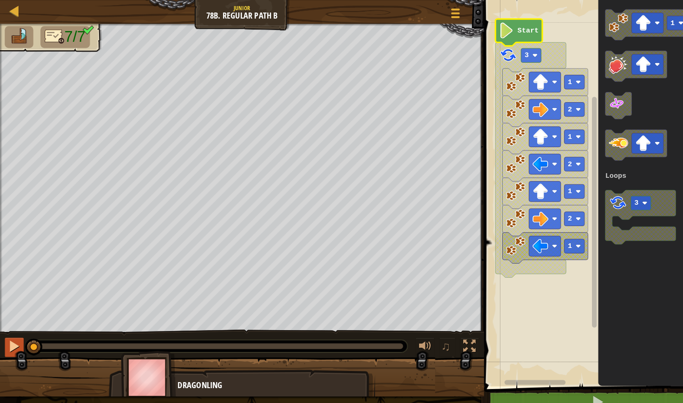
drag, startPoint x: 387, startPoint y: 338, endPoint x: 11, endPoint y: 344, distance: 375.7
click at [11, 344] on div "♫" at bounding box center [236, 336] width 472 height 28
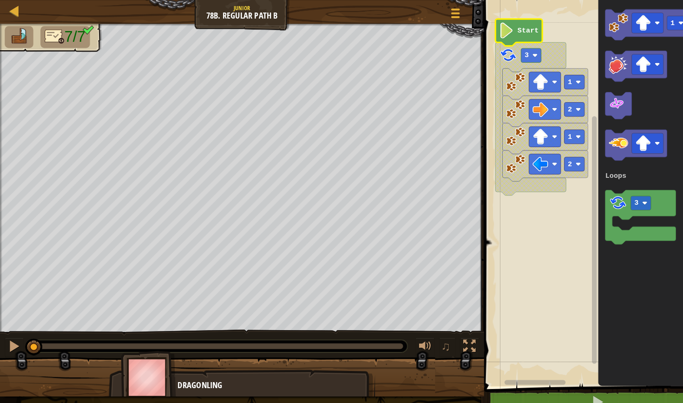
click at [500, 27] on image "Blockly Workspace" at bounding box center [494, 29] width 15 height 15
click at [517, 61] on rect "Blockly Workspace" at bounding box center [518, 54] width 20 height 14
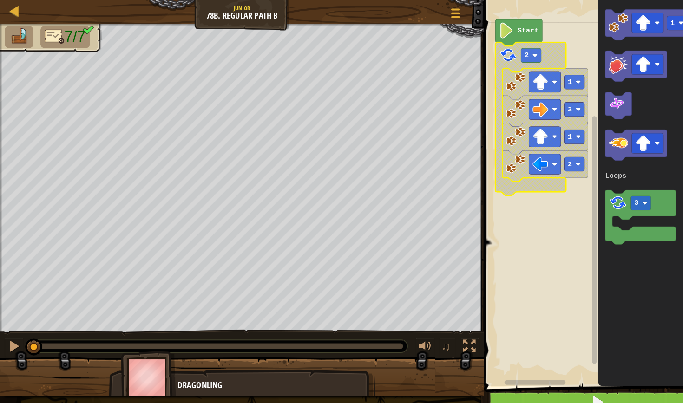
click at [580, 367] on span at bounding box center [582, 392] width 13 height 13
click at [510, 220] on rect "Blockly Workspace" at bounding box center [575, 186] width 213 height 382
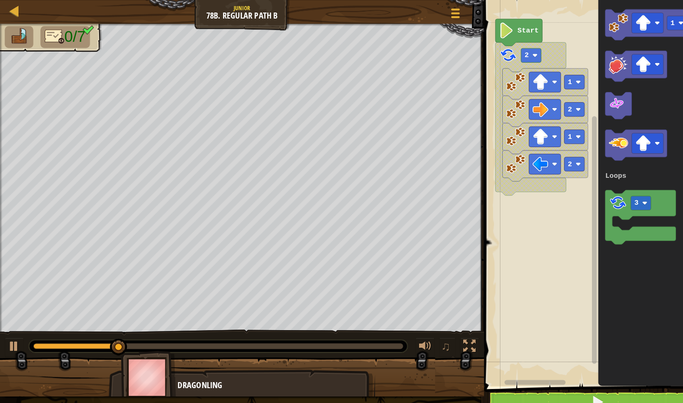
click at [510, 20] on icon "Blockly Workspace" at bounding box center [506, 32] width 46 height 26
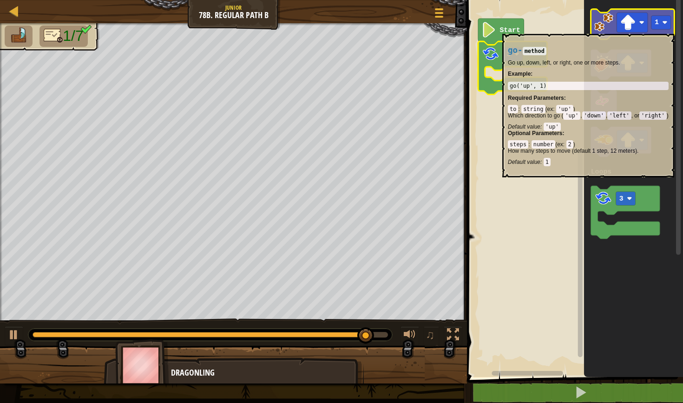
click at [336, 27] on image "Blockly Workspace" at bounding box center [603, 22] width 19 height 19
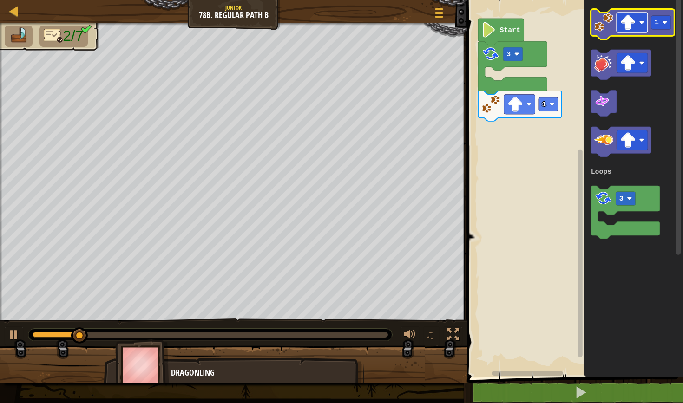
click at [336, 27] on image "Blockly Workspace" at bounding box center [627, 22] width 15 height 15
click at [336, 22] on image "Blockly Workspace" at bounding box center [664, 22] width 5 height 5
click at [336, 14] on image "Blockly Workspace" at bounding box center [603, 22] width 19 height 19
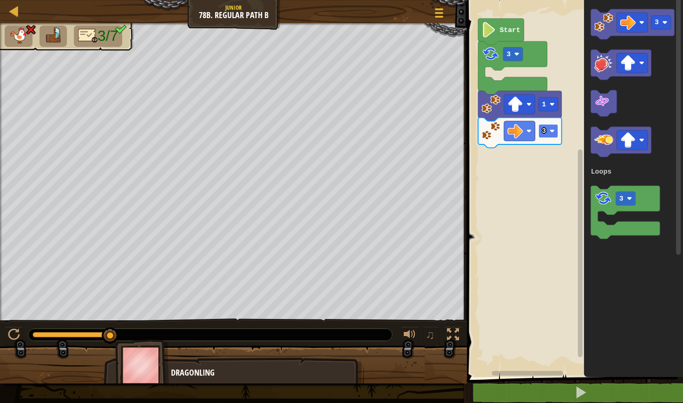
click at [336, 130] on image "Blockly Workspace" at bounding box center [551, 131] width 5 height 5
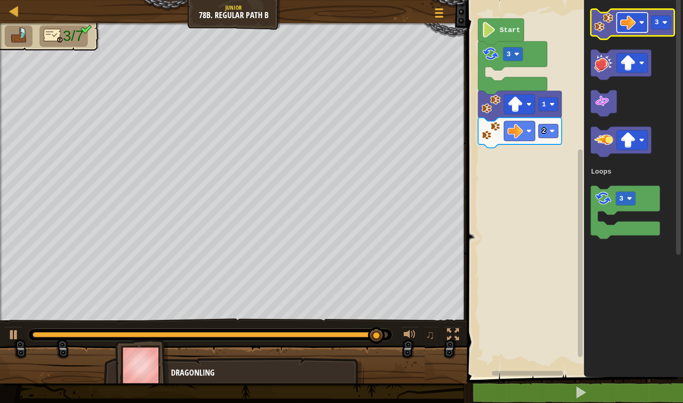
click at [336, 22] on image "Blockly Workspace" at bounding box center [627, 22] width 15 height 15
click at [336, 20] on image "Blockly Workspace" at bounding box center [603, 22] width 19 height 19
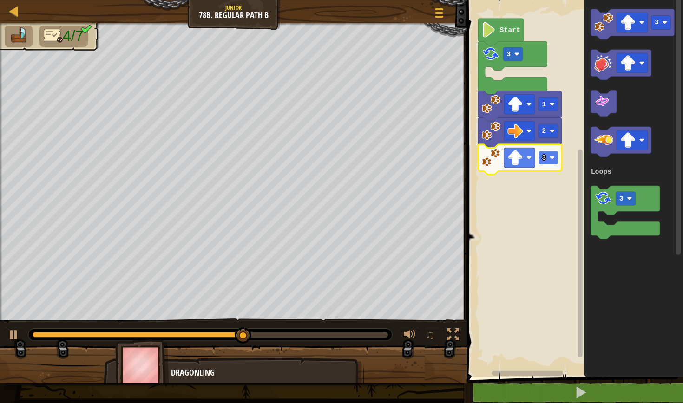
click at [336, 163] on rect "Blockly Workspace" at bounding box center [548, 158] width 20 height 14
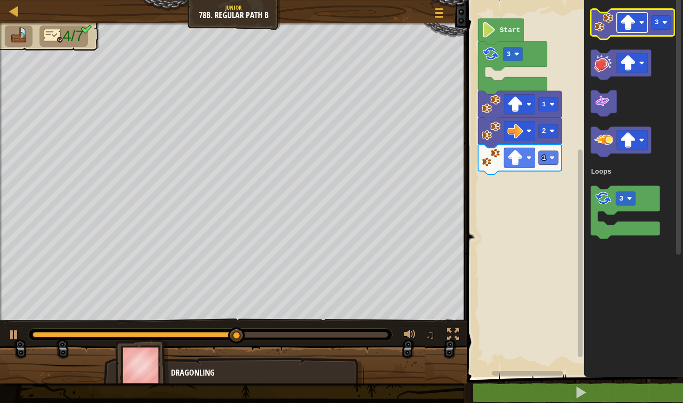
click at [336, 18] on rect "Blockly Workspace" at bounding box center [632, 23] width 31 height 20
click at [336, 25] on rect "Blockly Workspace" at bounding box center [661, 23] width 20 height 14
click at [336, 25] on image "Blockly Workspace" at bounding box center [603, 22] width 19 height 19
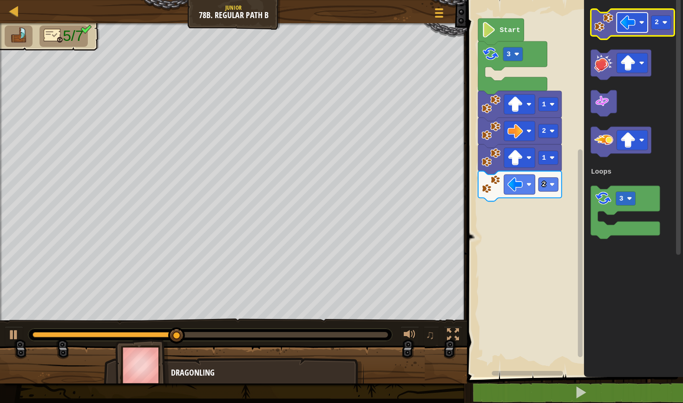
click at [336, 23] on image "Blockly Workspace" at bounding box center [627, 22] width 15 height 15
click at [336, 39] on rect "Blockly Workspace" at bounding box center [633, 24] width 84 height 30
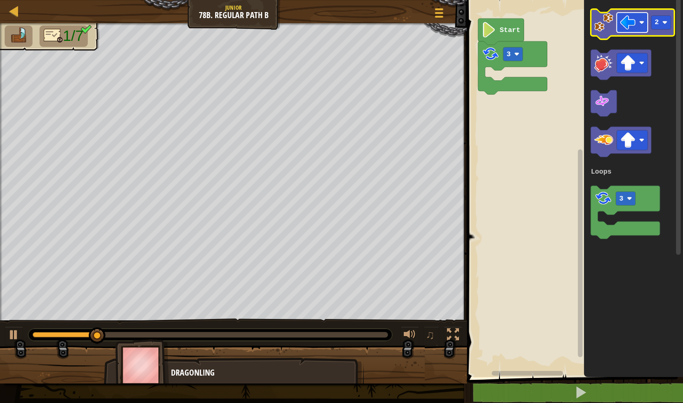
click at [336, 18] on image "Blockly Workspace" at bounding box center [627, 22] width 15 height 15
click at [336, 24] on rect "Blockly Workspace" at bounding box center [661, 23] width 20 height 14
click at [336, 23] on image "Blockly Workspace" at bounding box center [603, 22] width 19 height 19
click at [336, 20] on image "Blockly Workspace" at bounding box center [627, 22] width 15 height 15
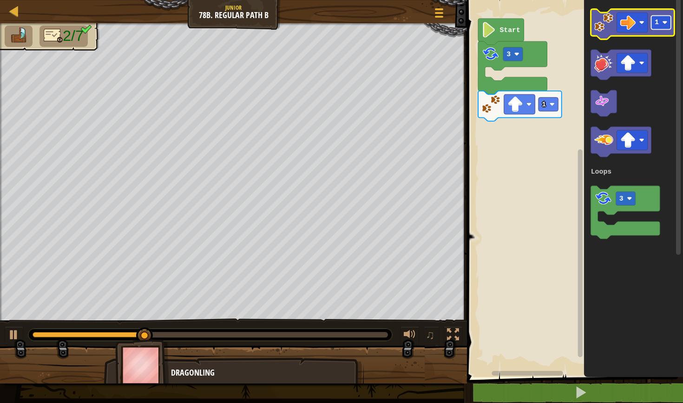
click at [336, 22] on image "Blockly Workspace" at bounding box center [664, 22] width 5 height 5
click at [336, 28] on image "Blockly Workspace" at bounding box center [603, 22] width 19 height 19
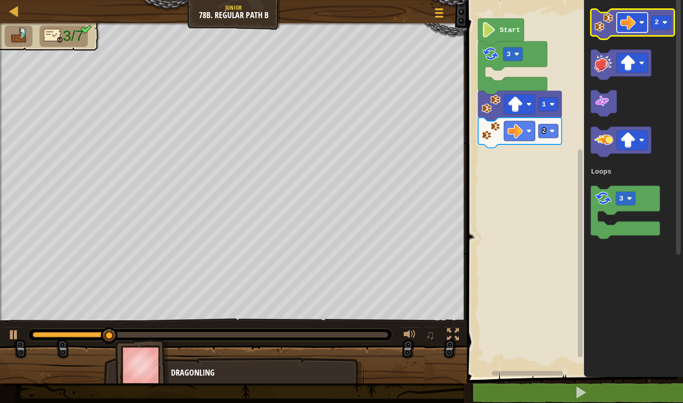
click at [336, 25] on image "Blockly Workspace" at bounding box center [627, 22] width 15 height 15
click at [336, 22] on rect "Blockly Workspace" at bounding box center [661, 23] width 20 height 14
click at [336, 23] on image "Blockly Workspace" at bounding box center [603, 22] width 19 height 19
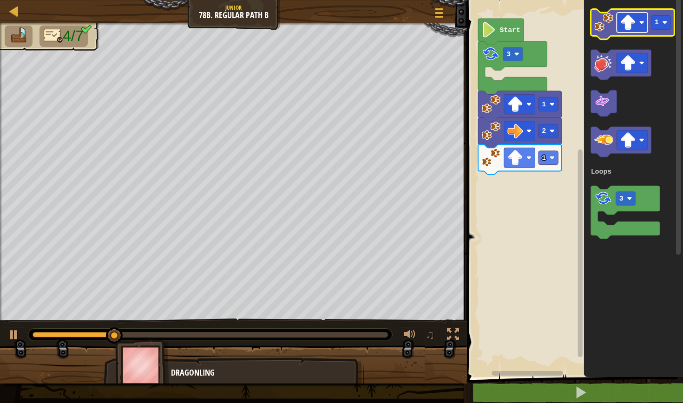
click at [336, 24] on rect "Blockly Workspace" at bounding box center [632, 23] width 31 height 20
click at [336, 20] on image "Blockly Workspace" at bounding box center [664, 22] width 5 height 5
click at [336, 26] on image "Blockly Workspace" at bounding box center [603, 22] width 19 height 19
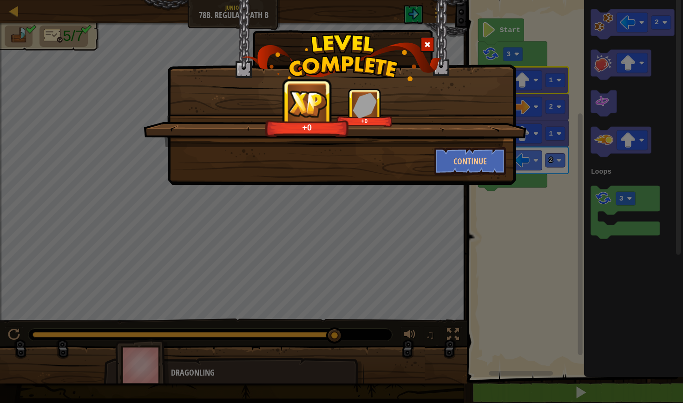
click at [336, 216] on div "+0 +0 Continue" at bounding box center [341, 201] width 683 height 403
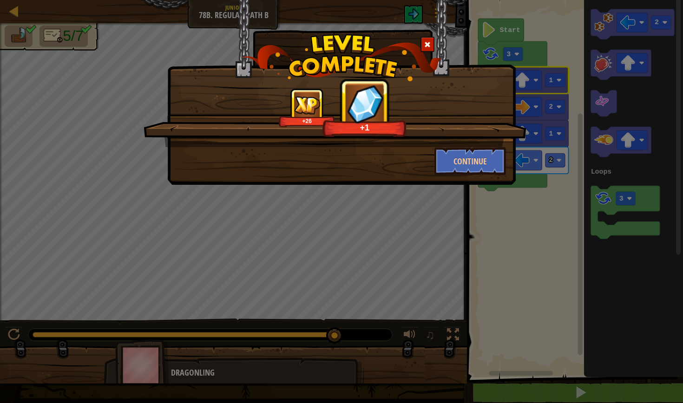
click at [336, 41] on span at bounding box center [427, 44] width 7 height 7
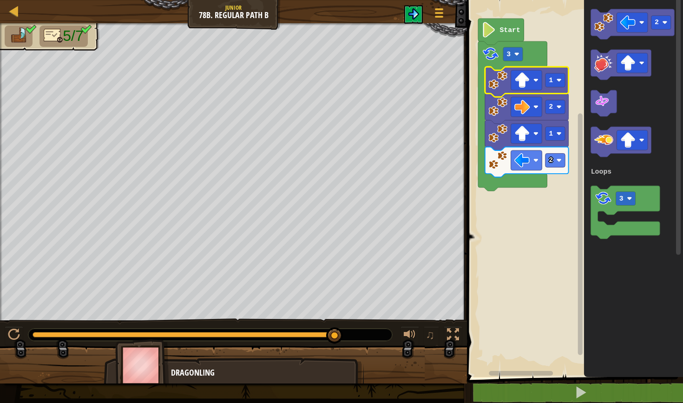
click at [336, 14] on img at bounding box center [413, 13] width 11 height 11
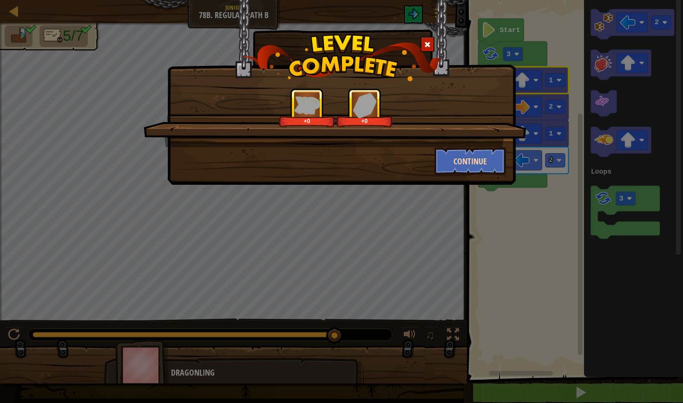
click at [336, 160] on button "Continue" at bounding box center [470, 161] width 72 height 28
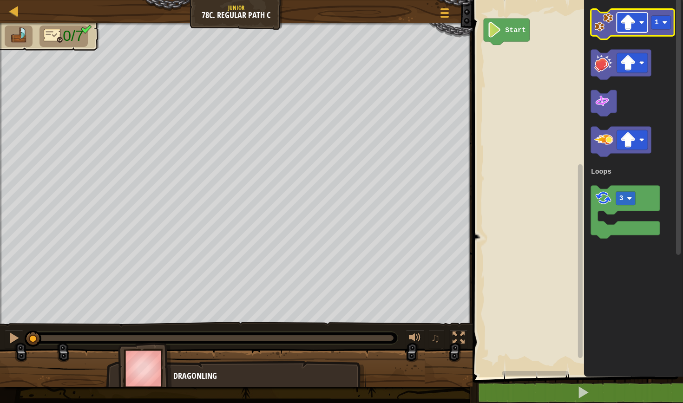
click at [336, 27] on rect "Blockly Workspace" at bounding box center [631, 23] width 31 height 20
click at [336, 21] on image "Blockly Workspace" at bounding box center [603, 22] width 19 height 19
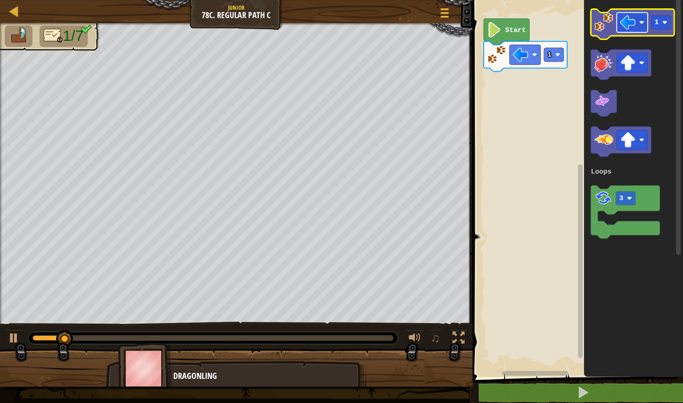
click at [336, 23] on image "Blockly Workspace" at bounding box center [627, 22] width 15 height 15
click at [336, 31] on icon "Blockly Workspace" at bounding box center [632, 24] width 84 height 30
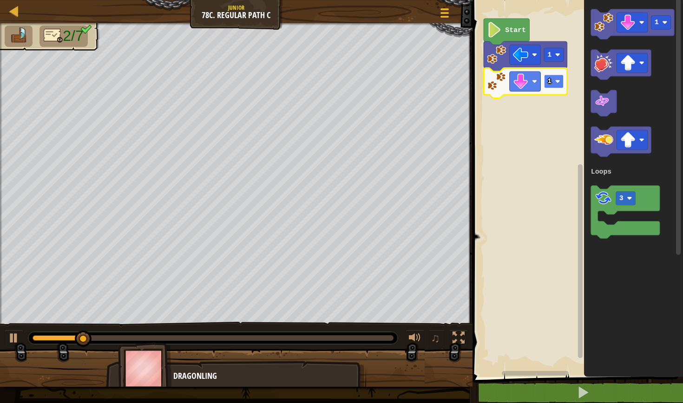
click at [336, 76] on rect "Blockly Workspace" at bounding box center [554, 82] width 20 height 14
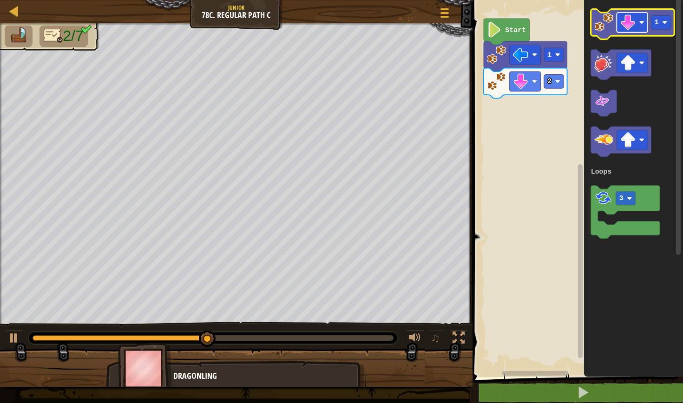
click at [336, 18] on image "Blockly Workspace" at bounding box center [627, 22] width 15 height 15
click at [336, 19] on image "Blockly Workspace" at bounding box center [603, 22] width 19 height 19
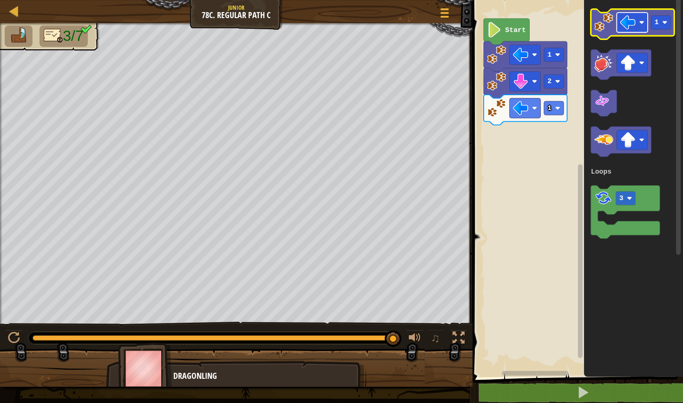
click at [336, 20] on image "Blockly Workspace" at bounding box center [627, 22] width 15 height 15
click at [336, 20] on image "Blockly Workspace" at bounding box center [664, 22] width 5 height 5
click at [336, 26] on image "Blockly Workspace" at bounding box center [603, 22] width 19 height 19
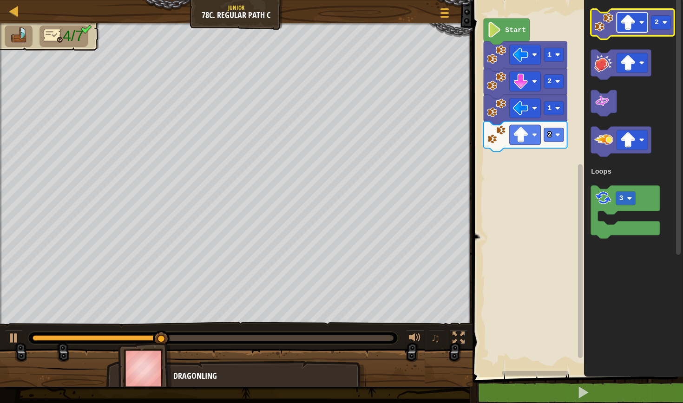
click at [336, 26] on image "Blockly Workspace" at bounding box center [627, 22] width 15 height 15
click at [336, 20] on image "Blockly Workspace" at bounding box center [664, 22] width 5 height 5
click at [336, 24] on image "Blockly Workspace" at bounding box center [603, 22] width 19 height 19
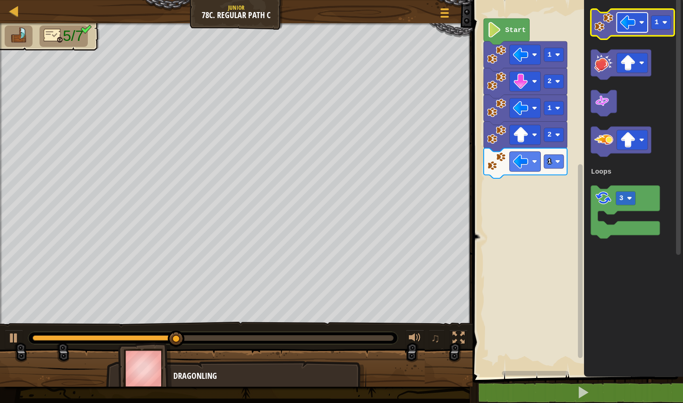
click at [336, 22] on image "Blockly Workspace" at bounding box center [627, 22] width 15 height 15
click at [336, 21] on text "1" at bounding box center [656, 22] width 4 height 7
click at [336, 29] on image "Blockly Workspace" at bounding box center [603, 22] width 19 height 19
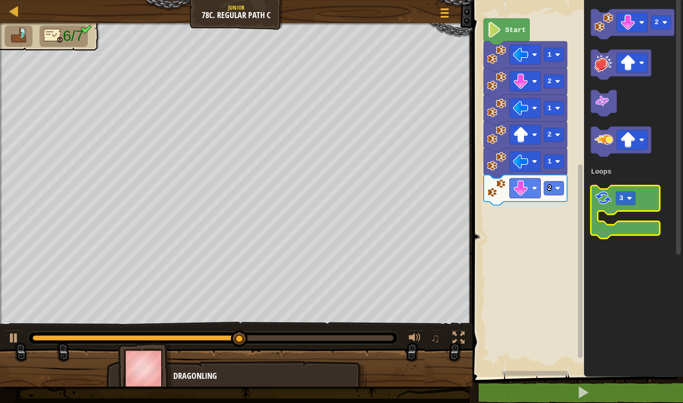
click at [336, 208] on icon "Blockly Workspace" at bounding box center [624, 212] width 69 height 53
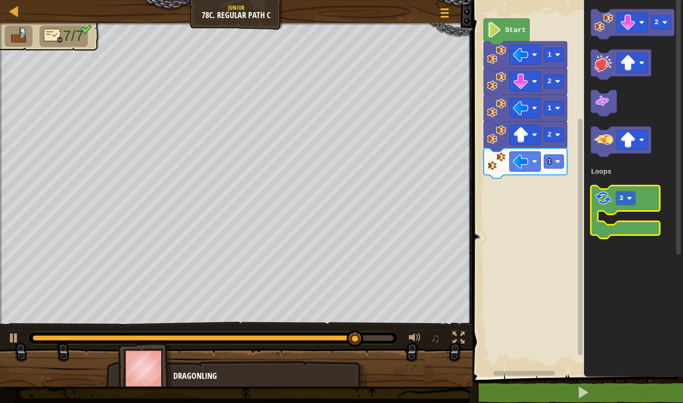
click at [336, 208] on icon "Blockly Workspace" at bounding box center [624, 212] width 69 height 53
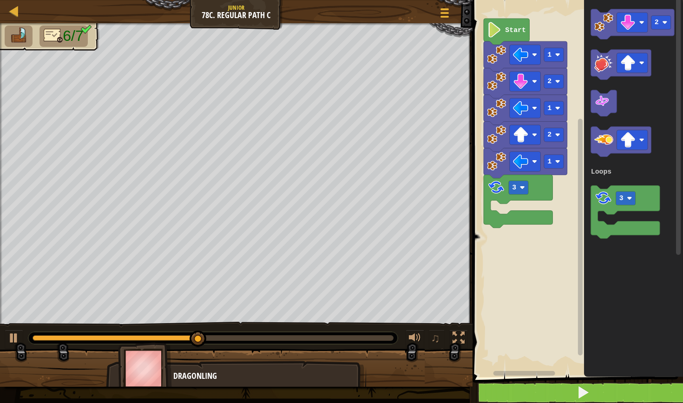
click at [336, 366] on button at bounding box center [582, 392] width 213 height 21
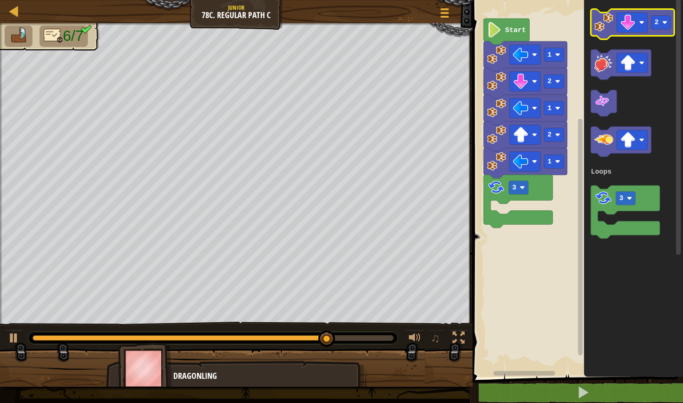
click at [336, 25] on image "Blockly Workspace" at bounding box center [603, 22] width 19 height 19
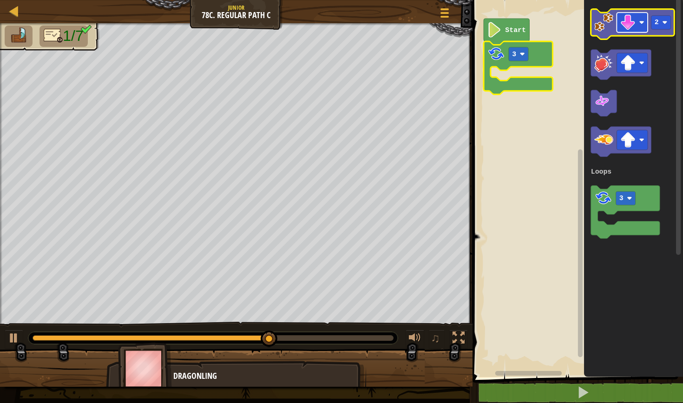
click at [336, 25] on image "Blockly Workspace" at bounding box center [627, 22] width 15 height 15
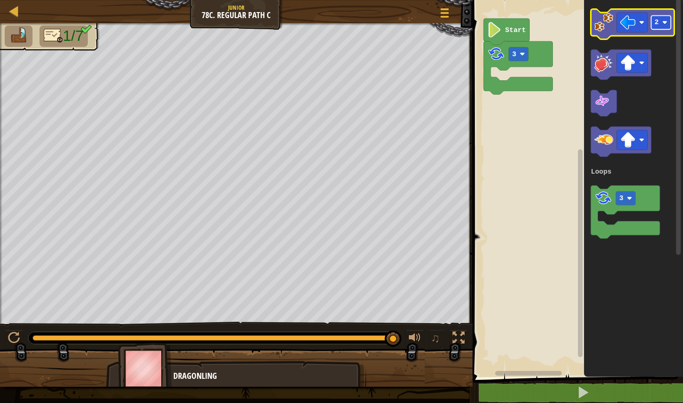
click at [336, 24] on image "Blockly Workspace" at bounding box center [664, 22] width 5 height 5
click at [336, 22] on icon "Blockly Workspace" at bounding box center [632, 24] width 84 height 30
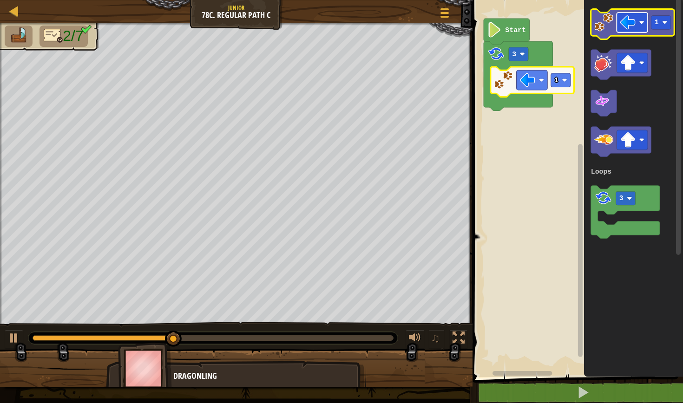
click at [336, 18] on rect "Blockly Workspace" at bounding box center [631, 23] width 31 height 20
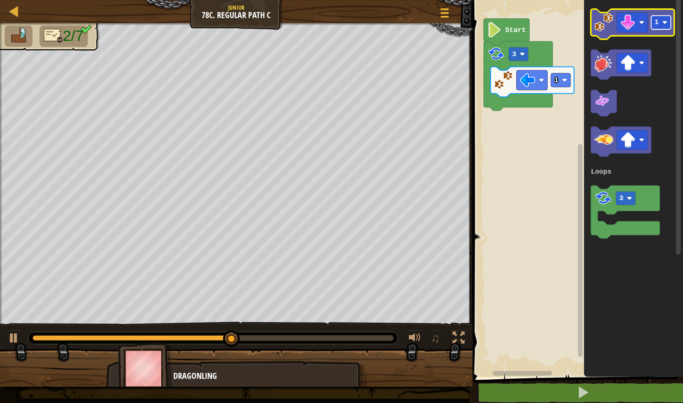
click at [336, 22] on rect "Blockly Workspace" at bounding box center [661, 23] width 20 height 14
click at [336, 33] on icon "Blockly Workspace" at bounding box center [632, 24] width 84 height 30
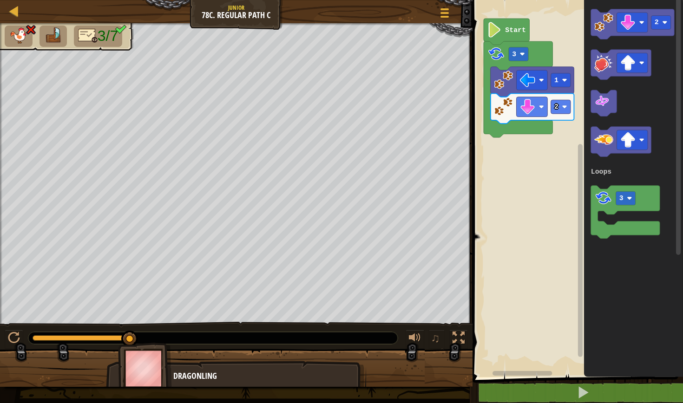
click at [336, 76] on rect "Blockly Workspace" at bounding box center [678, 126] width 5 height 258
click at [336, 18] on image "Blockly Workspace" at bounding box center [627, 22] width 15 height 15
click at [336, 366] on div at bounding box center [468, 201] width 1 height 403
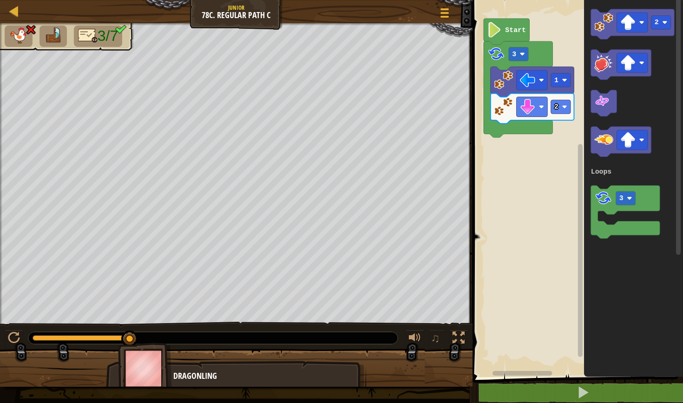
click at [336, 366] on div "Map Junior 78c. Regular Path C Game Menu 1 הההההההההההההההההההההההההההההההההההה…" at bounding box center [341, 201] width 683 height 403
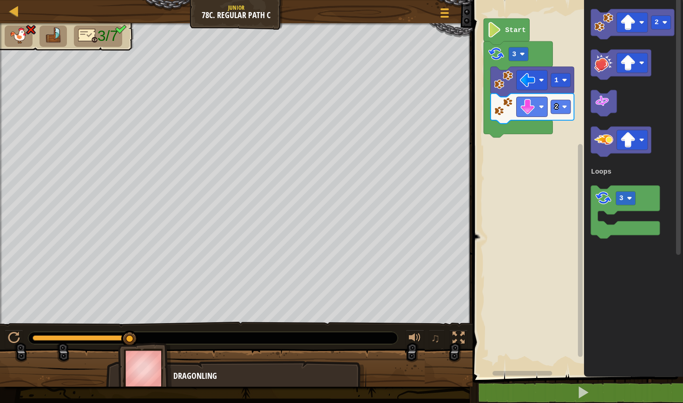
click at [336, 366] on div "Map Junior 78c. Regular Path C Game Menu 1 הההההההההההההההההההההההההההההההההההה…" at bounding box center [341, 201] width 683 height 403
click at [336, 20] on rect "Blockly Workspace" at bounding box center [631, 23] width 31 height 20
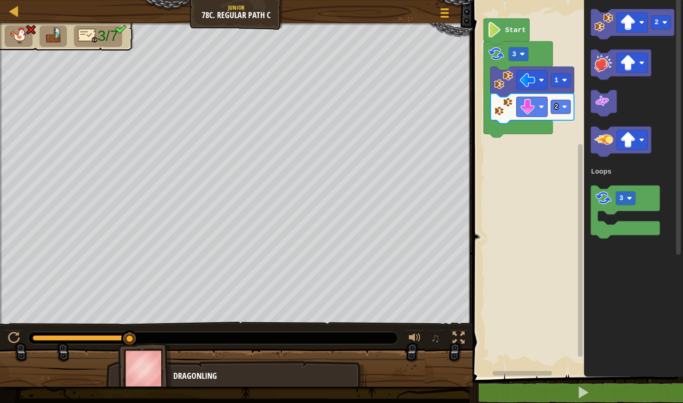
click at [336, 164] on rect "Blockly Workspace" at bounding box center [575, 186] width 213 height 382
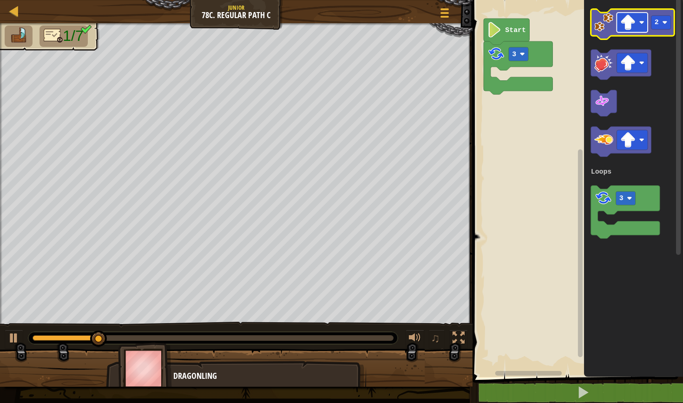
click at [336, 18] on image "Blockly Workspace" at bounding box center [627, 22] width 15 height 15
click at [336, 26] on rect "Blockly Workspace" at bounding box center [661, 23] width 20 height 14
click at [336, 27] on image "Blockly Workspace" at bounding box center [603, 22] width 19 height 19
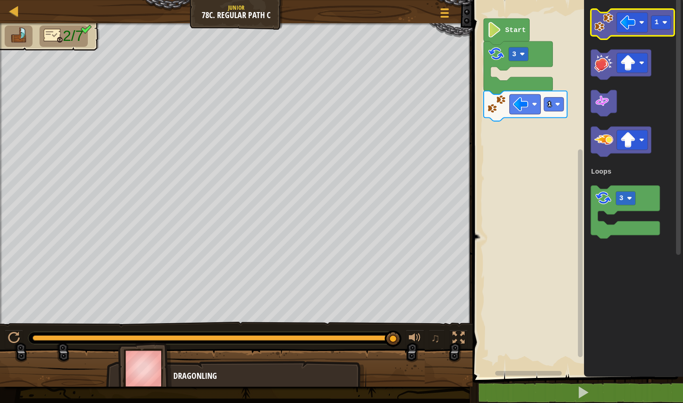
click at [336, 28] on image "Blockly Workspace" at bounding box center [603, 22] width 19 height 19
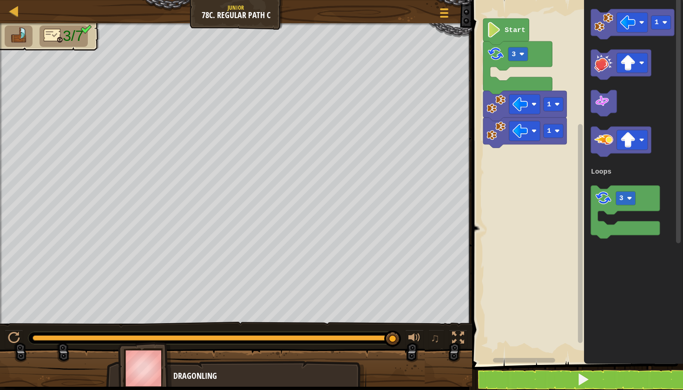
drag, startPoint x: 662, startPoint y: 43, endPoint x: 651, endPoint y: 95, distance: 53.1
click at [336, 96] on div "Map Junior 78c. Regular Path C Game Menu 1 הההההההההההההההההההההההההההההההההההה…" at bounding box center [341, 195] width 683 height 390
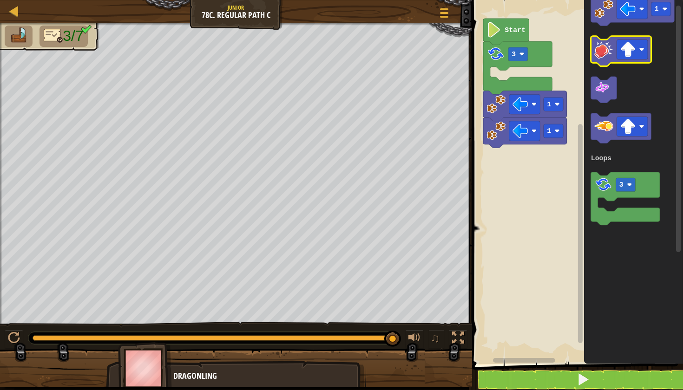
click at [336, 61] on icon "1 3 Loops" at bounding box center [633, 179] width 99 height 369
click at [336, 55] on icon "Blockly Workspace" at bounding box center [621, 51] width 60 height 30
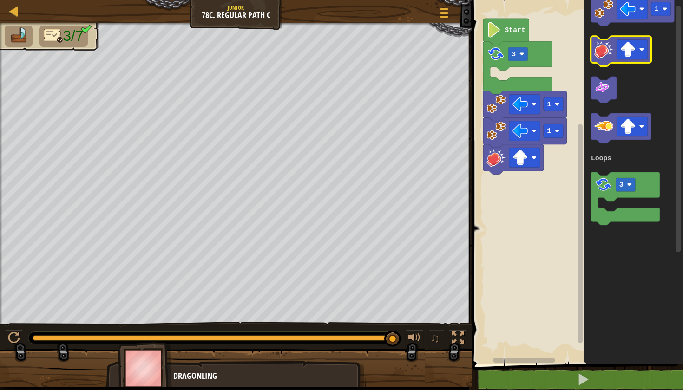
click at [336, 55] on icon "Blockly Workspace" at bounding box center [621, 51] width 60 height 30
click at [336, 55] on image "Blockly Workspace" at bounding box center [627, 49] width 15 height 15
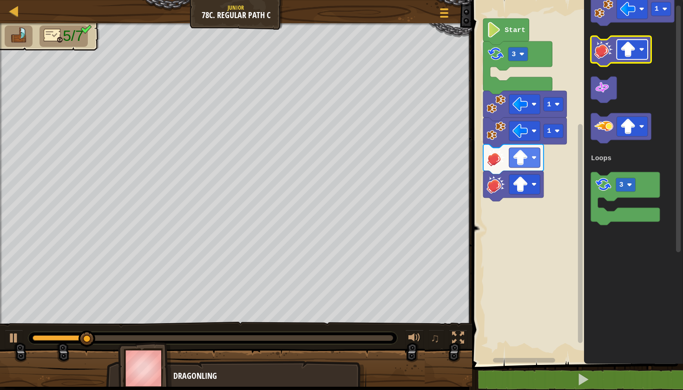
click at [336, 55] on image "Blockly Workspace" at bounding box center [627, 49] width 15 height 15
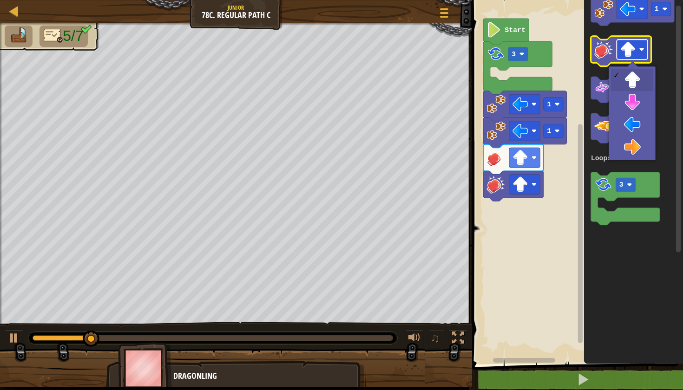
click at [336, 55] on image "Blockly Workspace" at bounding box center [627, 49] width 15 height 15
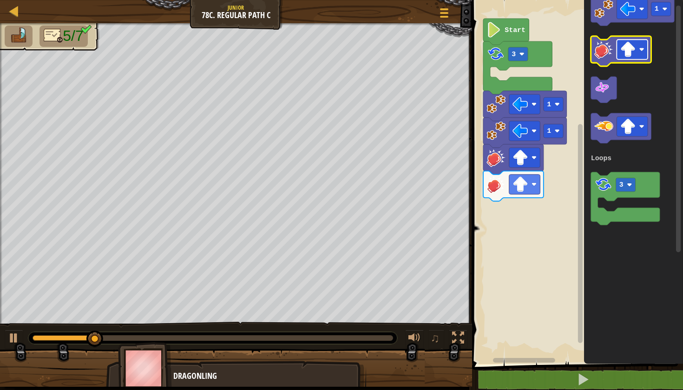
click at [336, 55] on image "Blockly Workspace" at bounding box center [627, 49] width 15 height 15
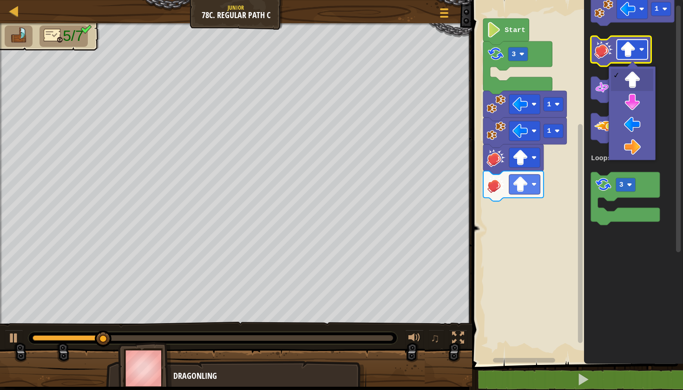
click at [336, 55] on image "Blockly Workspace" at bounding box center [627, 49] width 15 height 15
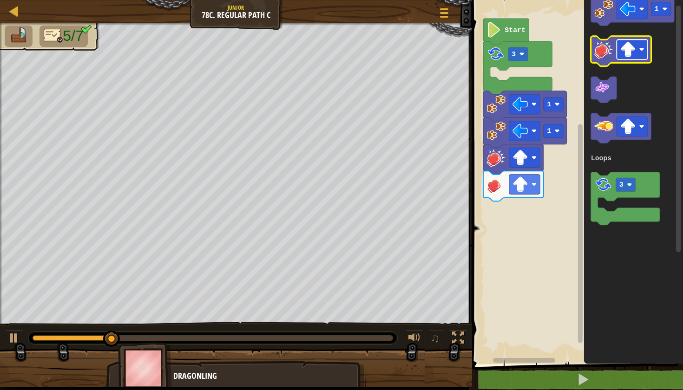
click at [336, 55] on image "Blockly Workspace" at bounding box center [627, 49] width 15 height 15
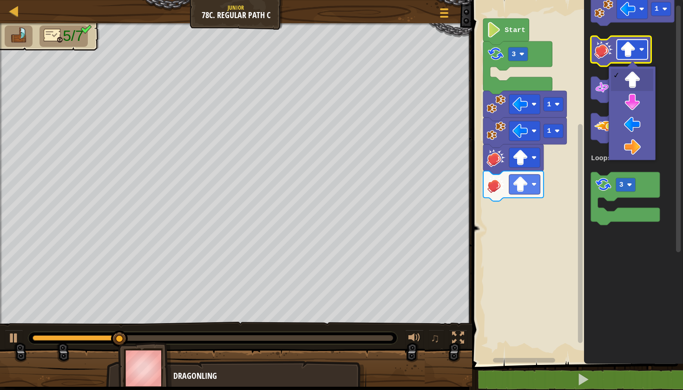
click at [336, 55] on image "Blockly Workspace" at bounding box center [627, 49] width 15 height 15
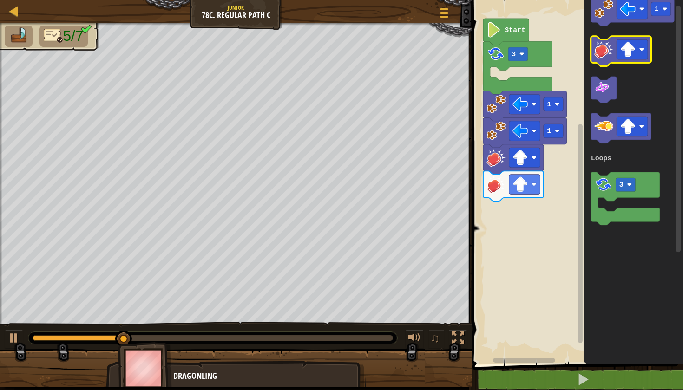
click at [336, 54] on image "Blockly Workspace" at bounding box center [603, 49] width 19 height 19
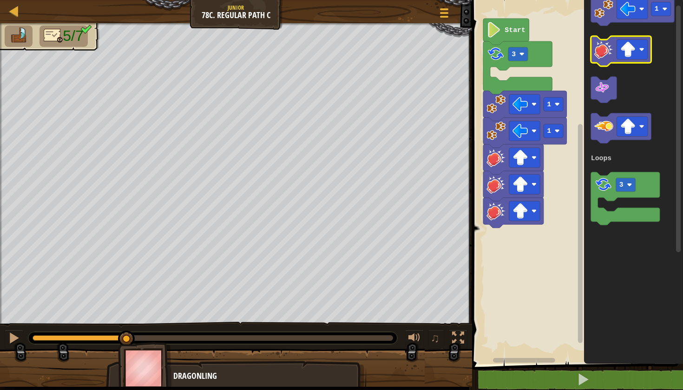
click at [336, 54] on image "Blockly Workspace" at bounding box center [603, 49] width 19 height 19
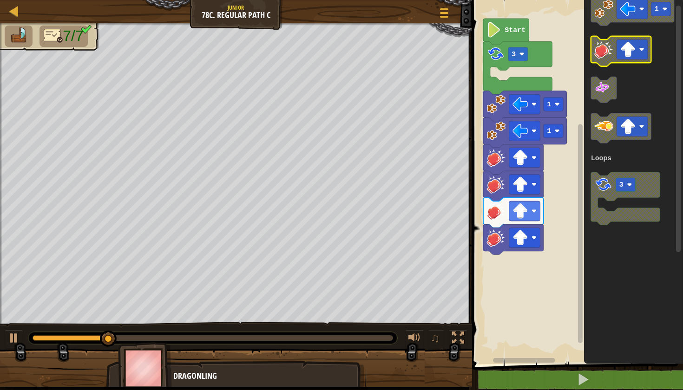
click at [336, 54] on image "Blockly Workspace" at bounding box center [603, 49] width 19 height 19
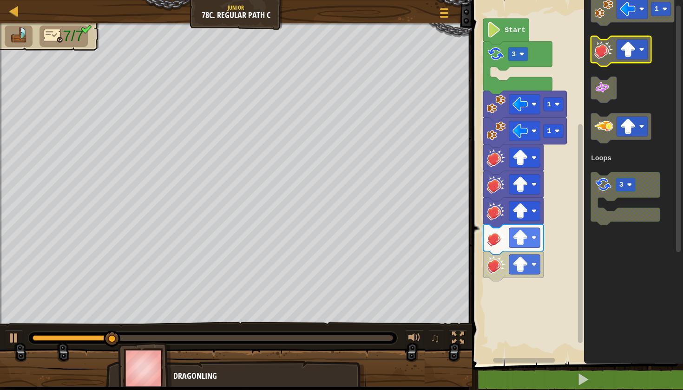
click at [336, 54] on image "Blockly Workspace" at bounding box center [603, 49] width 19 height 19
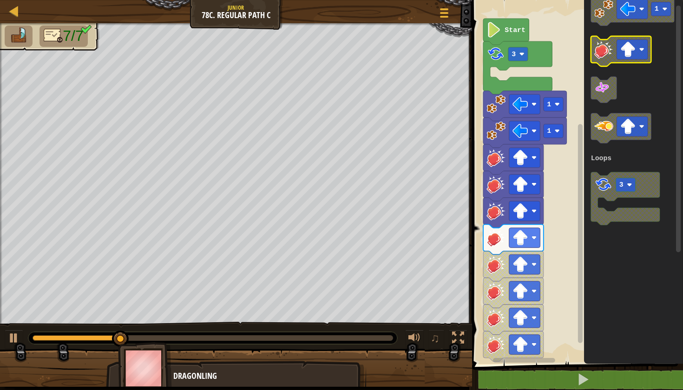
click at [336, 54] on image "Blockly Workspace" at bounding box center [603, 49] width 19 height 19
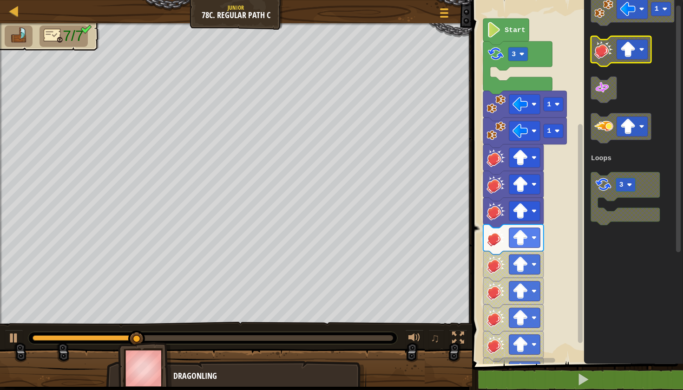
click at [336, 54] on image "Blockly Workspace" at bounding box center [603, 49] width 19 height 19
click at [336, 47] on rect "Blockly Workspace" at bounding box center [579, 176] width 7 height 361
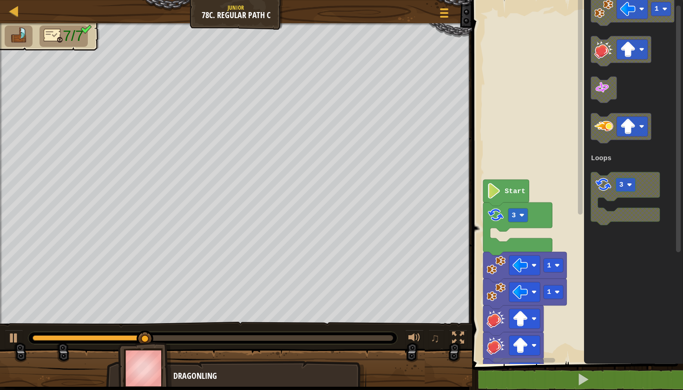
click at [336, 40] on rect "Blockly Workspace" at bounding box center [576, 179] width 214 height 369
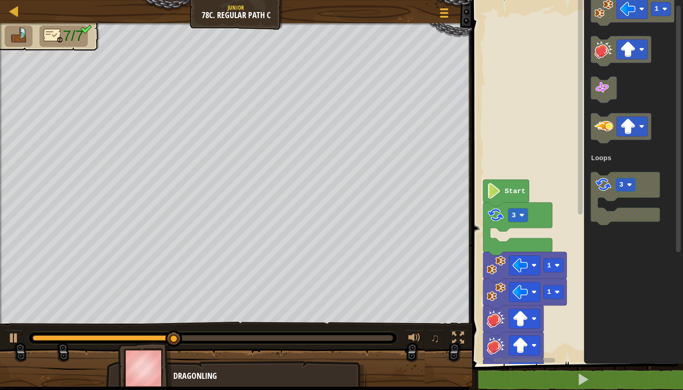
click at [336, 55] on rect "Blockly Workspace" at bounding box center [580, 105] width 5 height 219
click at [336, 59] on div "Loops 1 1 3 Start 1 3 Loops" at bounding box center [576, 179] width 214 height 369
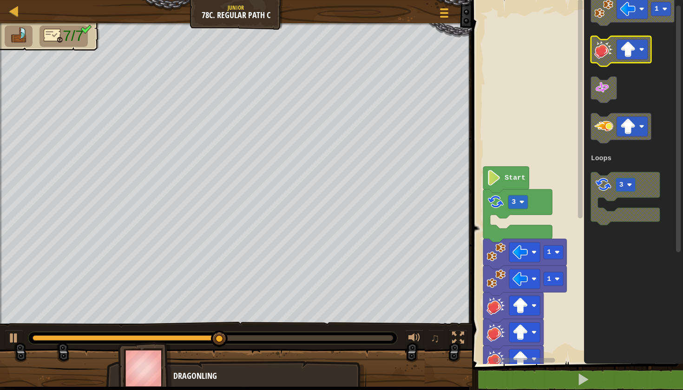
click at [336, 60] on icon "Blockly Workspace" at bounding box center [621, 51] width 60 height 30
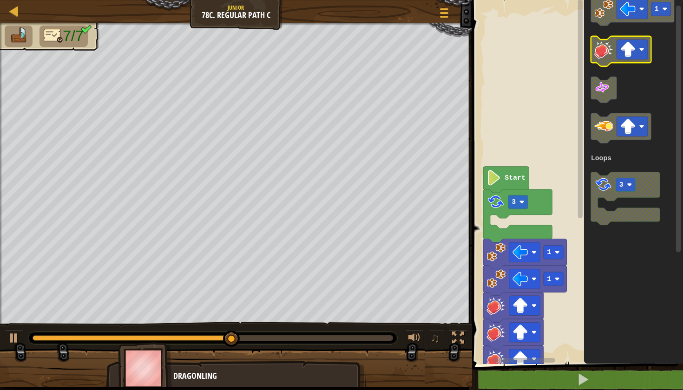
click at [336, 60] on icon "Blockly Workspace" at bounding box center [621, 51] width 60 height 30
click at [336, 60] on icon "Blockly Workspace" at bounding box center [633, 179] width 99 height 369
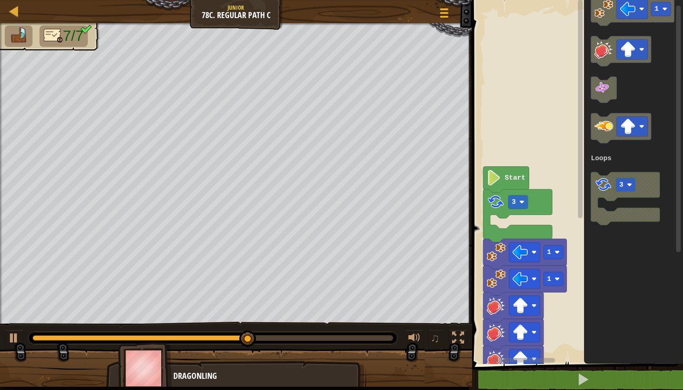
click at [336, 60] on icon "Blockly Workspace" at bounding box center [633, 179] width 99 height 369
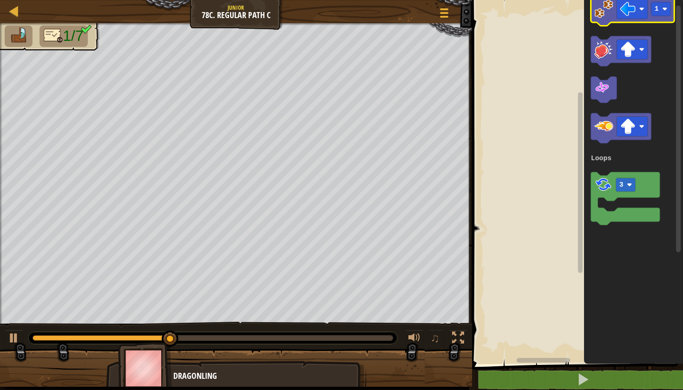
click at [336, 15] on image "Blockly Workspace" at bounding box center [603, 9] width 19 height 19
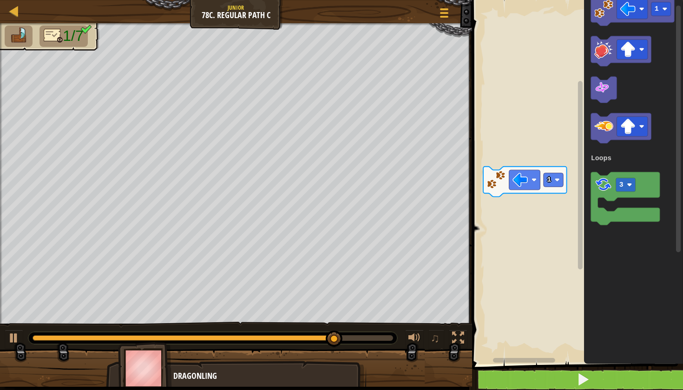
click at [336, 366] on button at bounding box center [583, 379] width 214 height 21
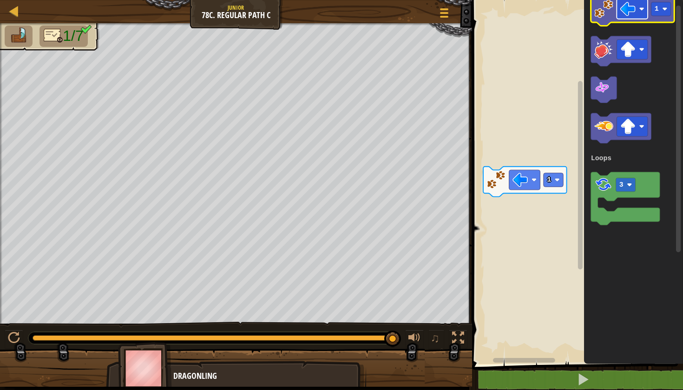
click at [336, 14] on image "Blockly Workspace" at bounding box center [627, 8] width 15 height 15
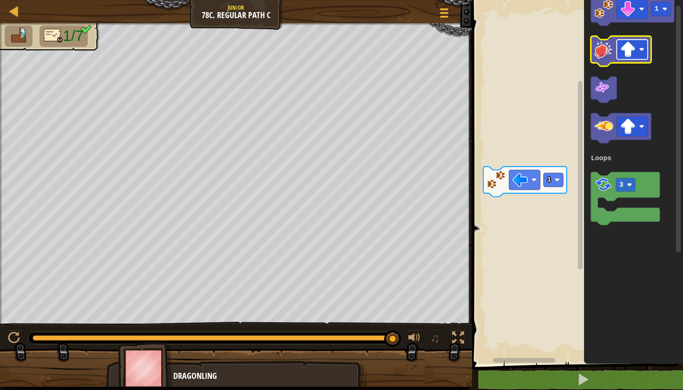
click at [336, 56] on image "Blockly Workspace" at bounding box center [627, 49] width 15 height 15
click at [336, 62] on rect "Blockly Workspace" at bounding box center [576, 179] width 214 height 369
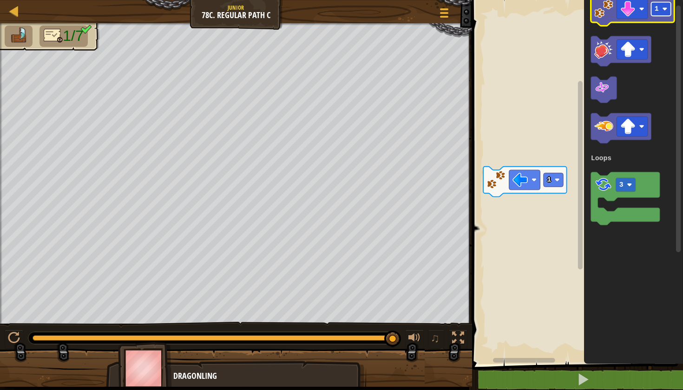
click at [336, 8] on rect "Blockly Workspace" at bounding box center [661, 9] width 20 height 14
click at [336, 17] on image "Blockly Workspace" at bounding box center [603, 9] width 19 height 19
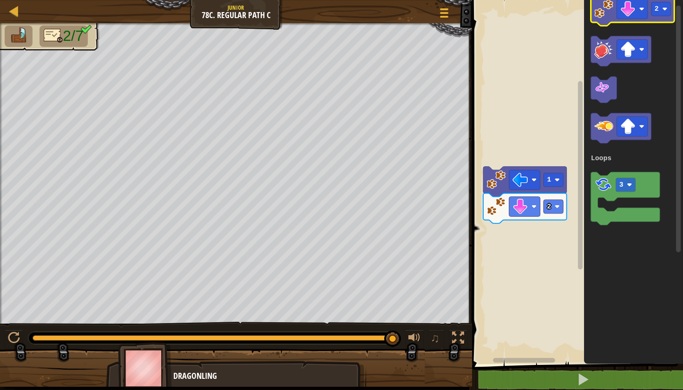
click at [336, 23] on rect "Blockly Workspace" at bounding box center [633, 11] width 84 height 30
click at [336, 11] on image "Blockly Workspace" at bounding box center [627, 8] width 15 height 15
click at [336, 14] on rect "Blockly Workspace" at bounding box center [661, 9] width 20 height 14
